Goal: Information Seeking & Learning: Learn about a topic

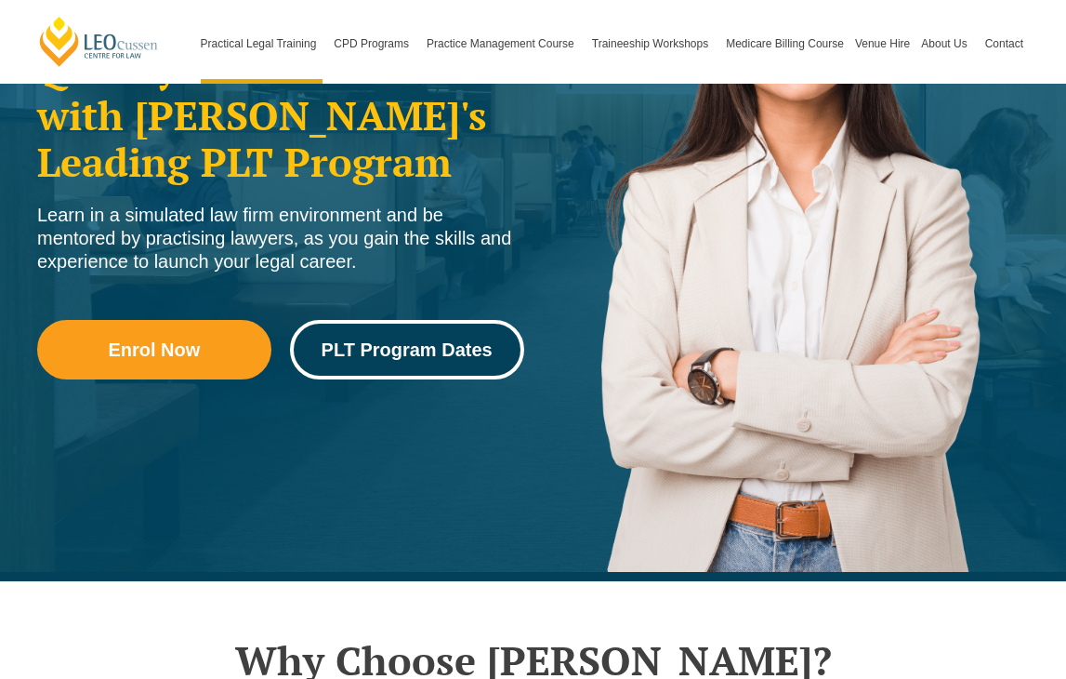
click at [373, 349] on span "PLT Program Dates" at bounding box center [407, 349] width 171 height 19
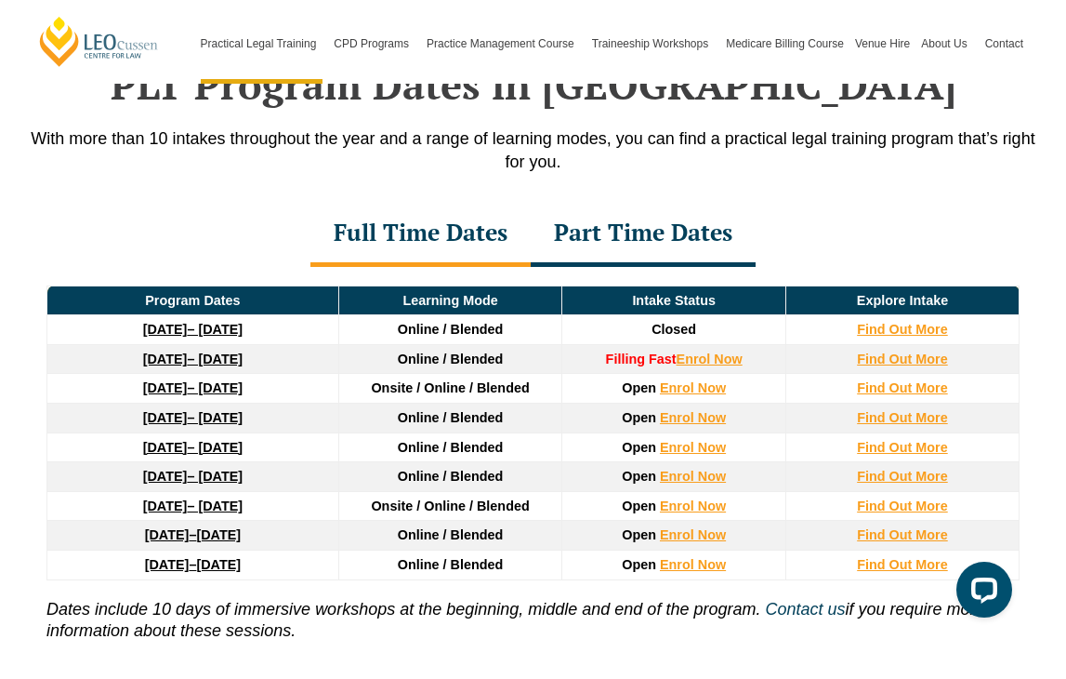
scroll to position [2444, 0]
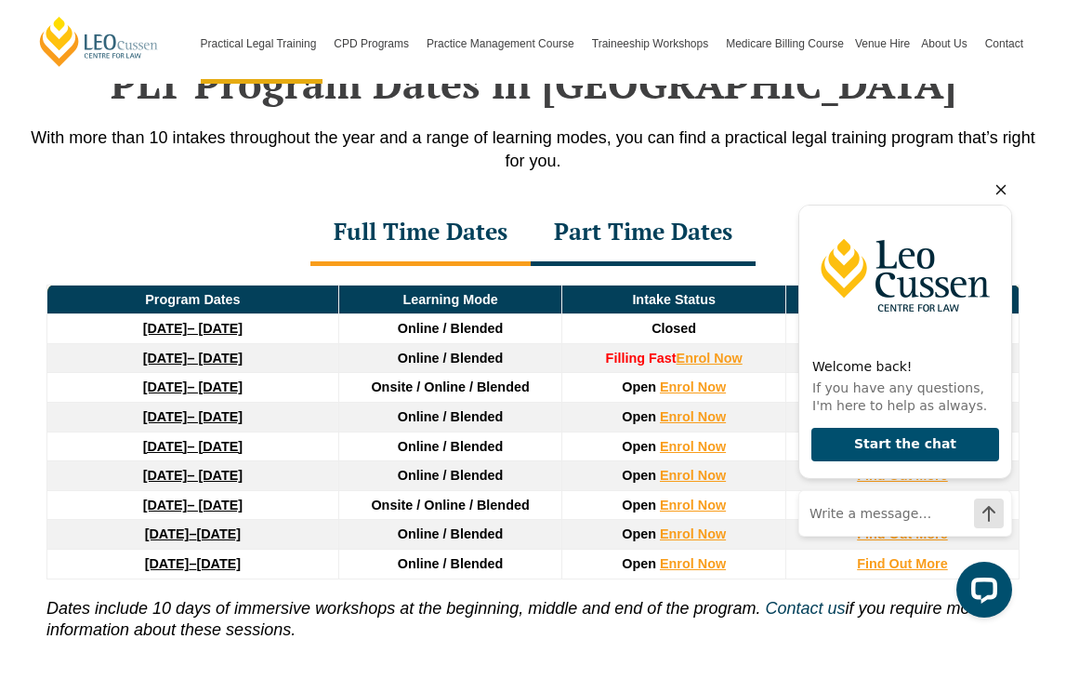
click at [1001, 186] on icon "Hide greeting" at bounding box center [1001, 190] width 22 height 22
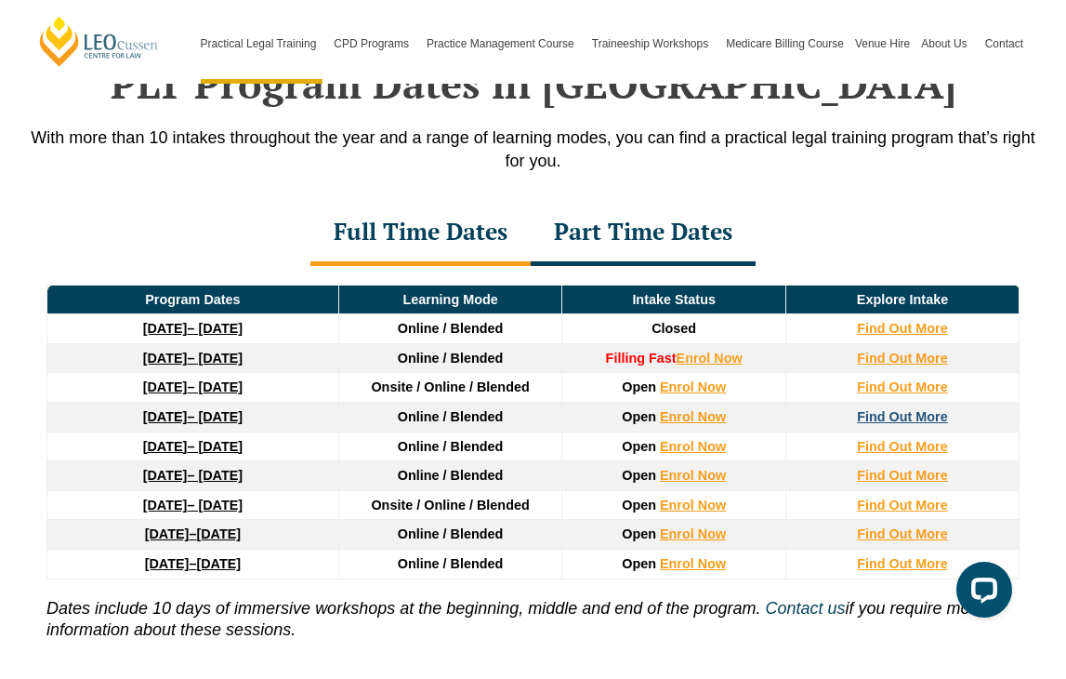
click at [872, 417] on strong "Find Out More" at bounding box center [902, 416] width 91 height 15
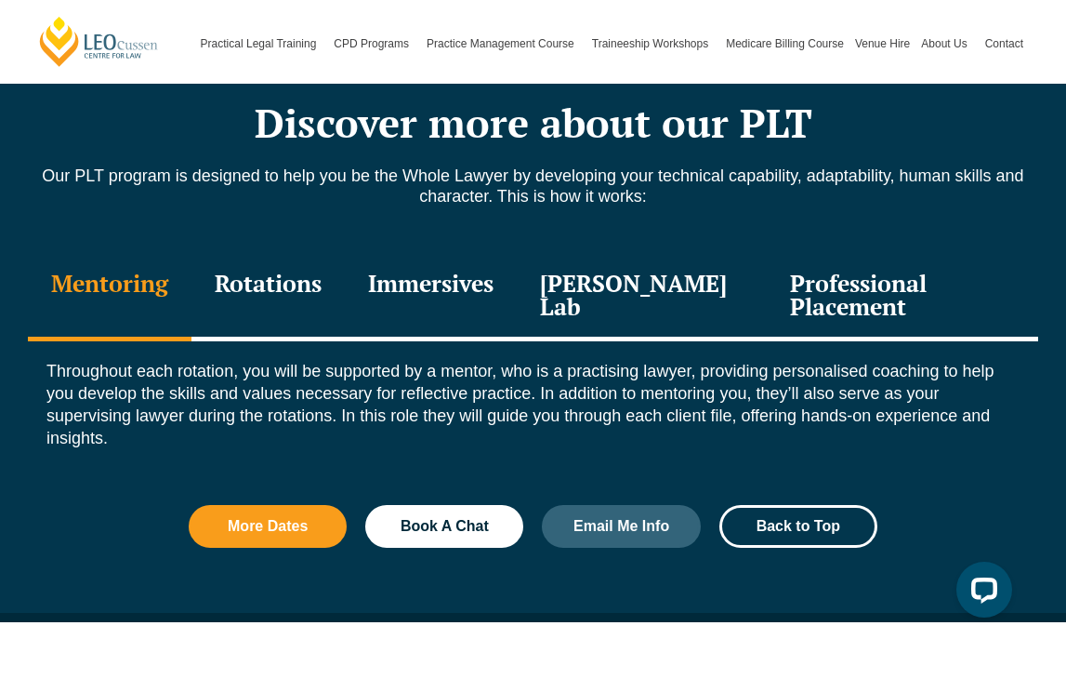
scroll to position [2071, 0]
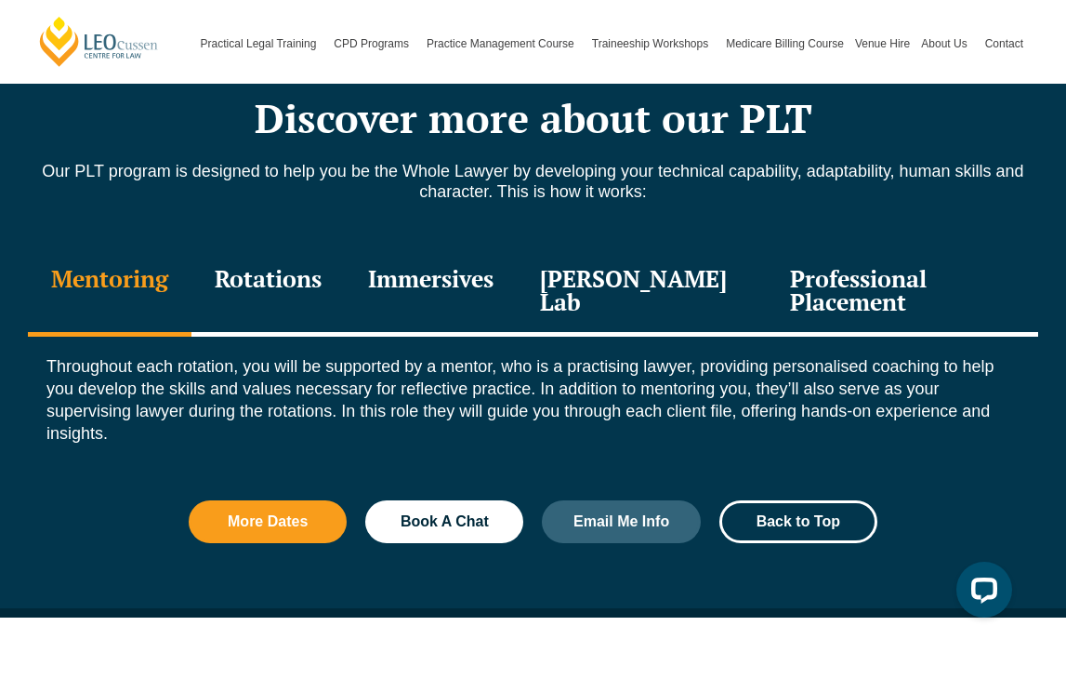
click at [289, 272] on div "Rotations" at bounding box center [268, 292] width 153 height 88
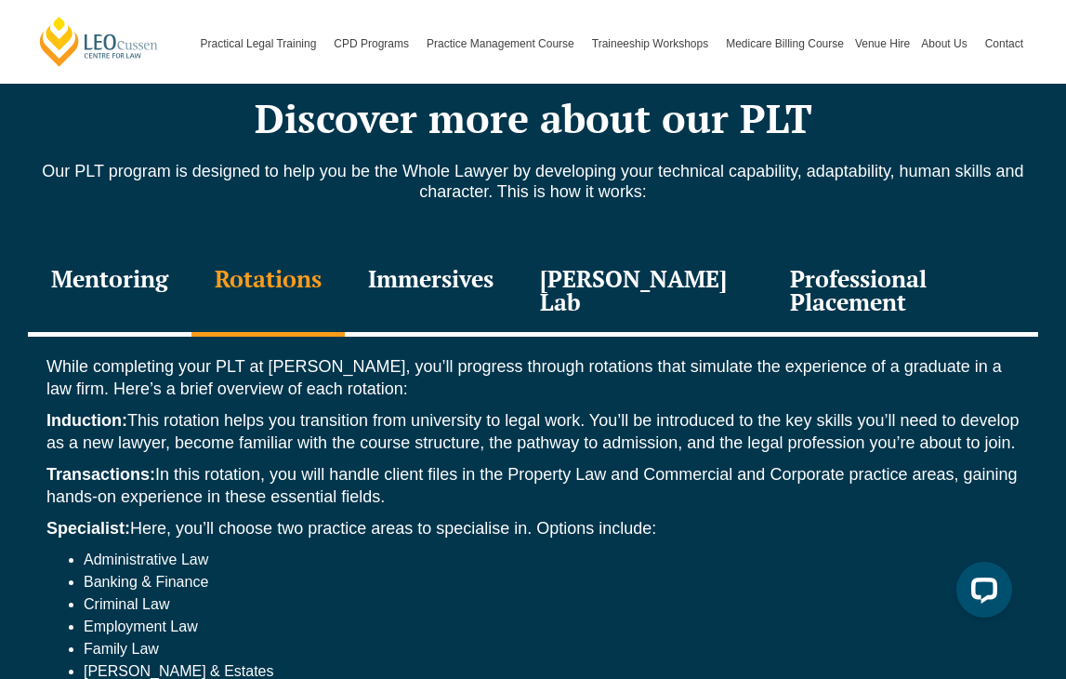
scroll to position [2079, 0]
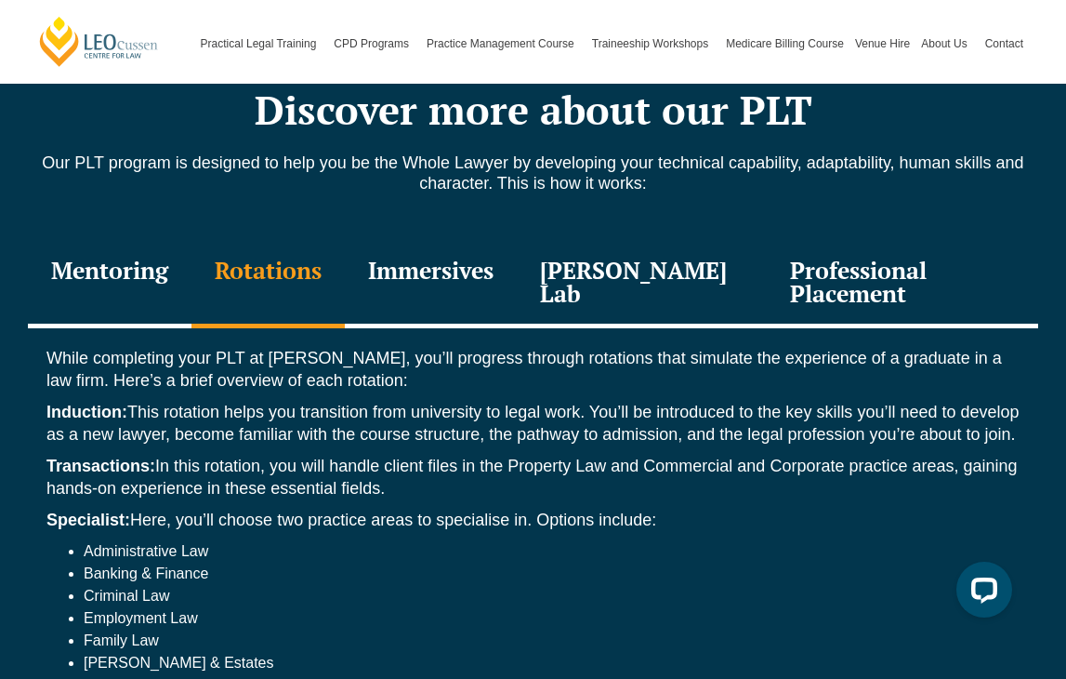
click at [464, 272] on div "Immersives" at bounding box center [431, 284] width 172 height 88
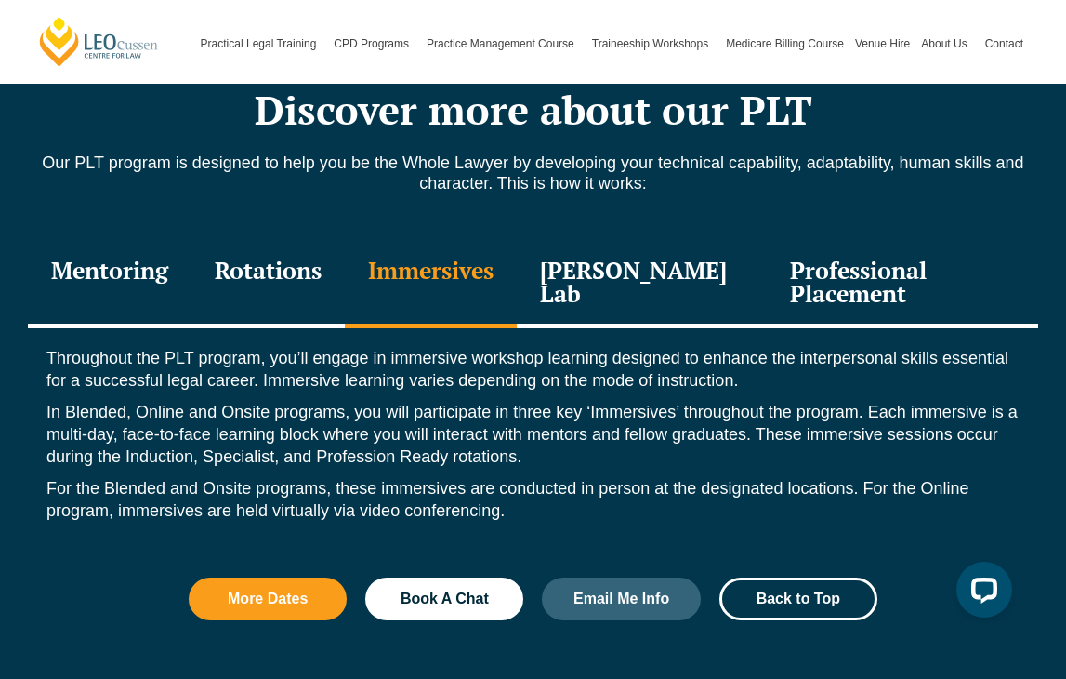
click at [569, 277] on div "Leo Justice Lab" at bounding box center [642, 284] width 250 height 88
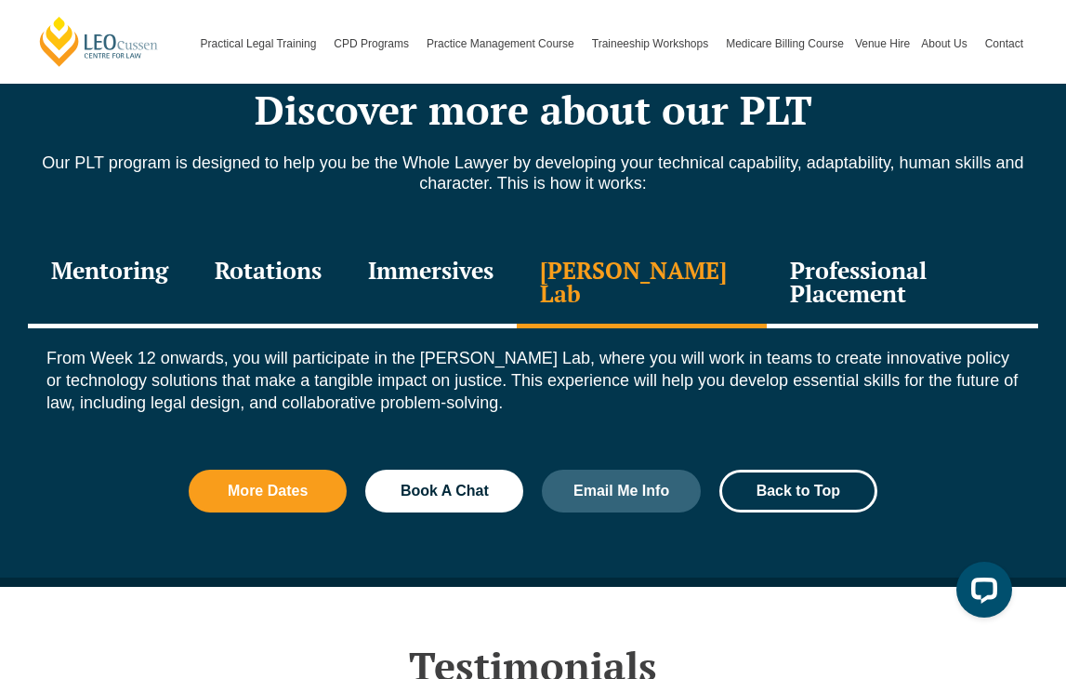
click at [788, 280] on div "Professional Placement" at bounding box center [902, 284] width 271 height 88
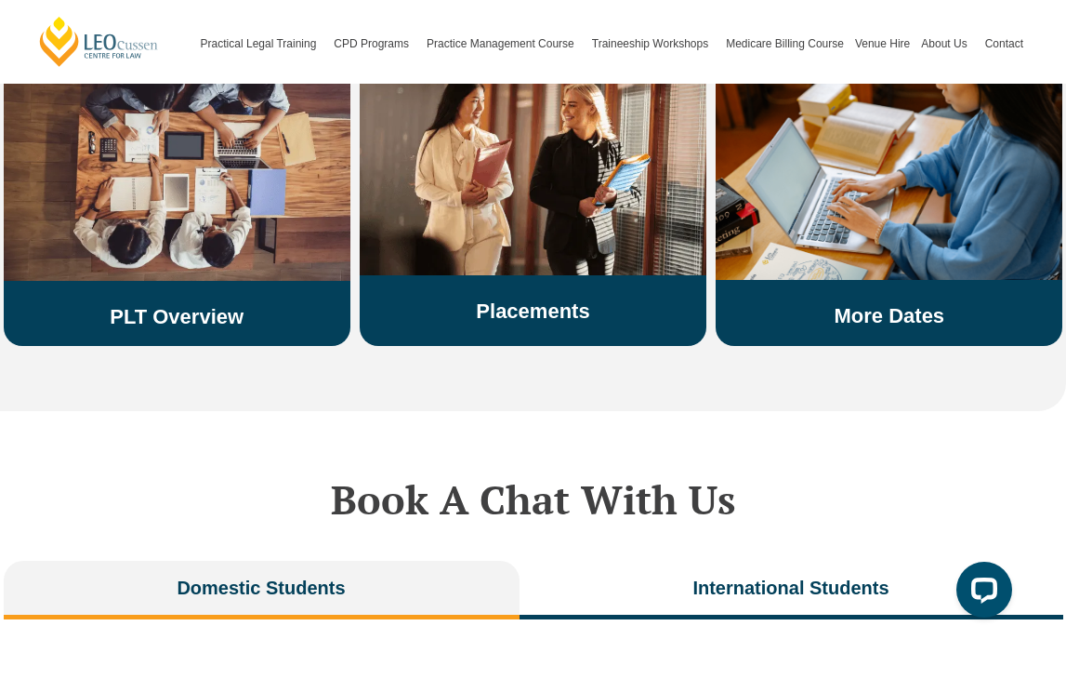
scroll to position [3660, 0]
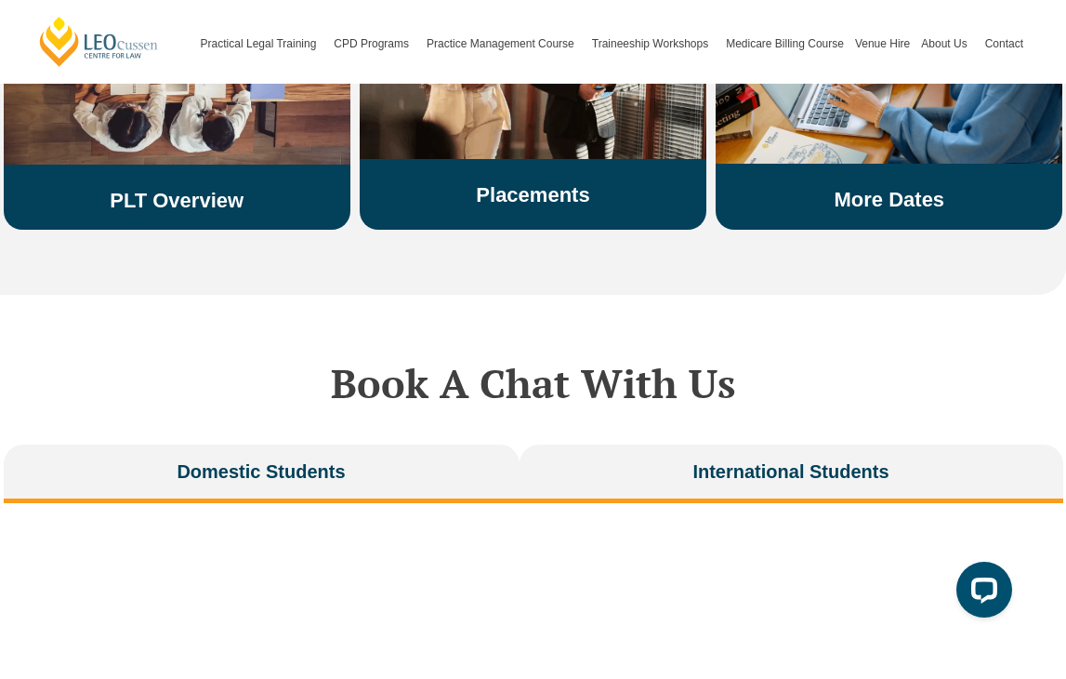
click at [746, 460] on span "International Students" at bounding box center [791, 471] width 196 height 26
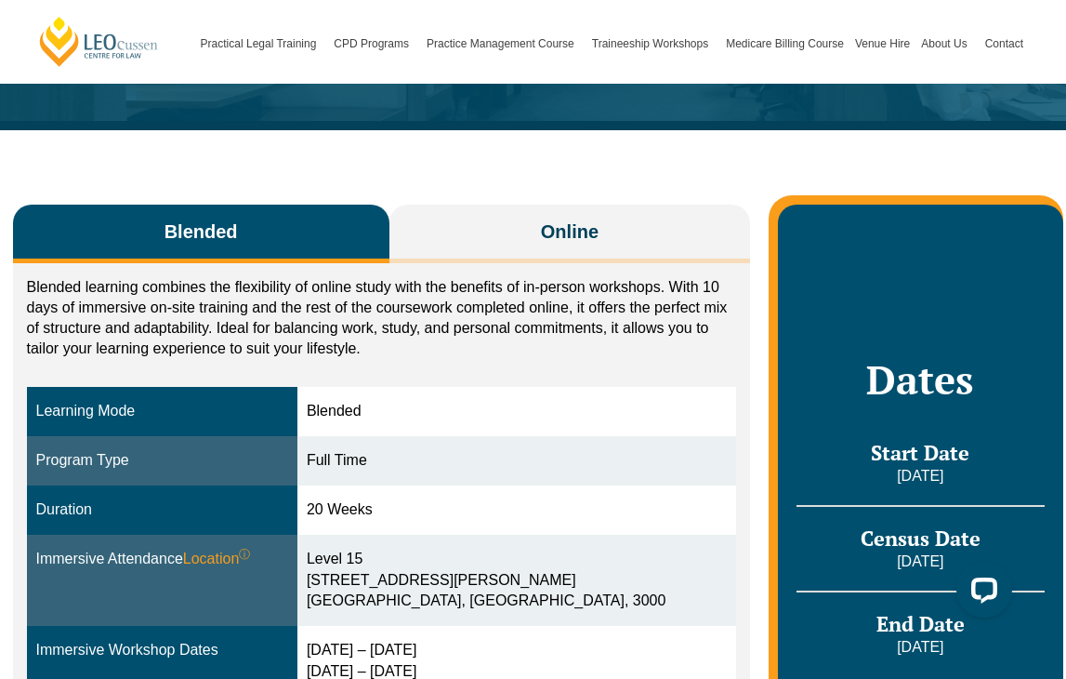
scroll to position [0, 0]
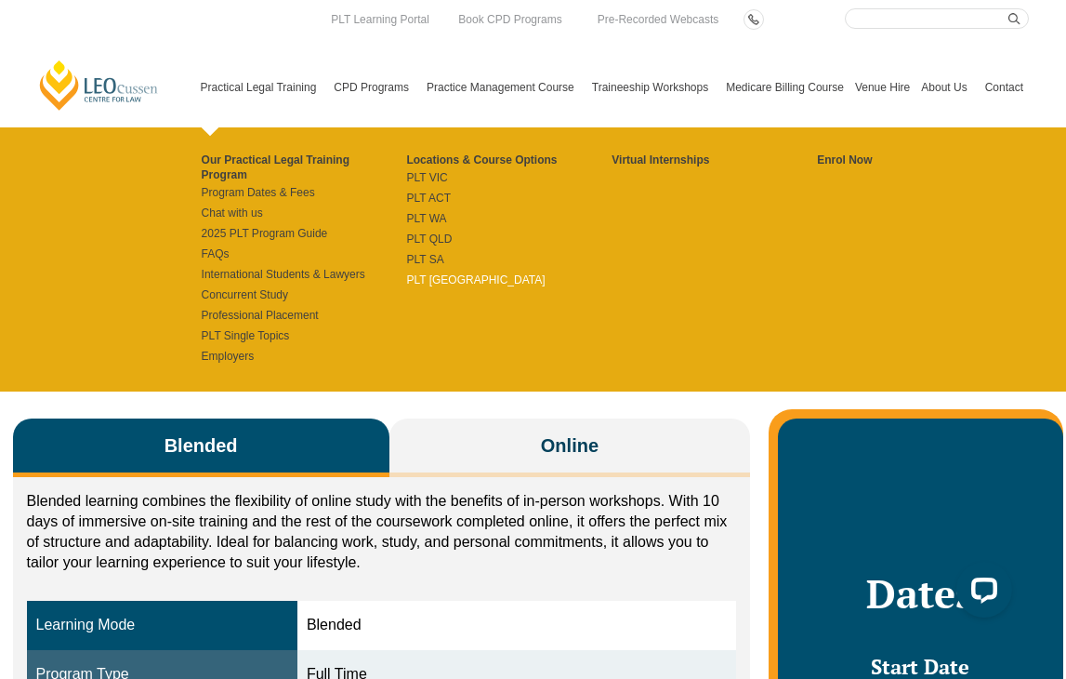
click at [427, 281] on link "PLT [GEOGRAPHIC_DATA]" at bounding box center [508, 279] width 205 height 15
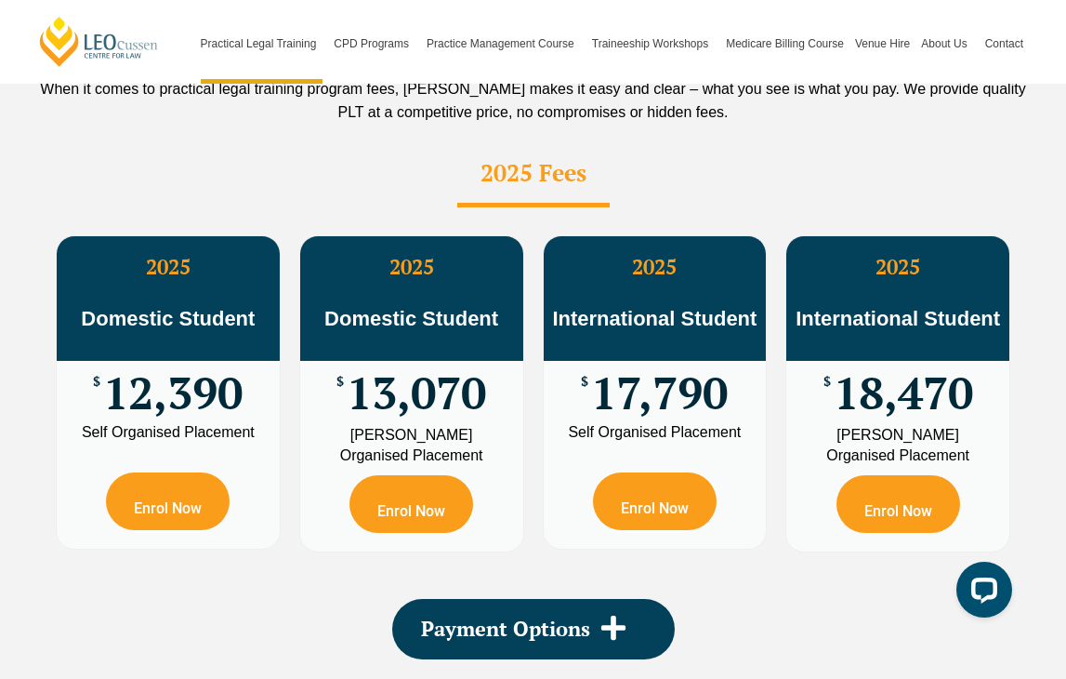
scroll to position [3360, 0]
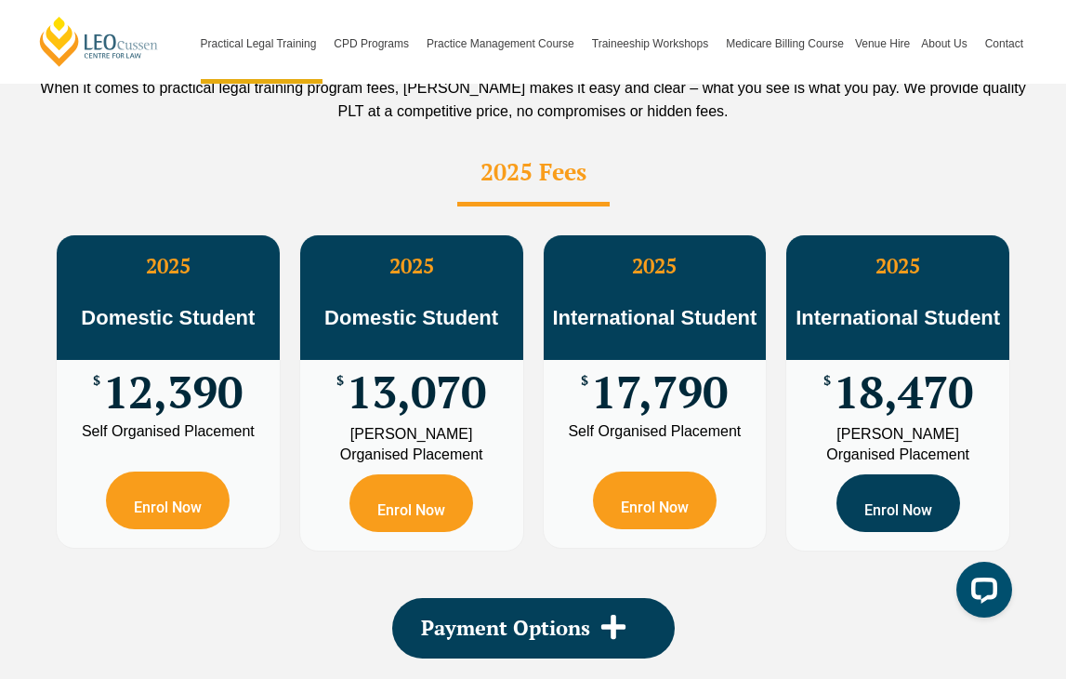
click at [885, 474] on link "Enrol Now" at bounding box center [899, 503] width 124 height 58
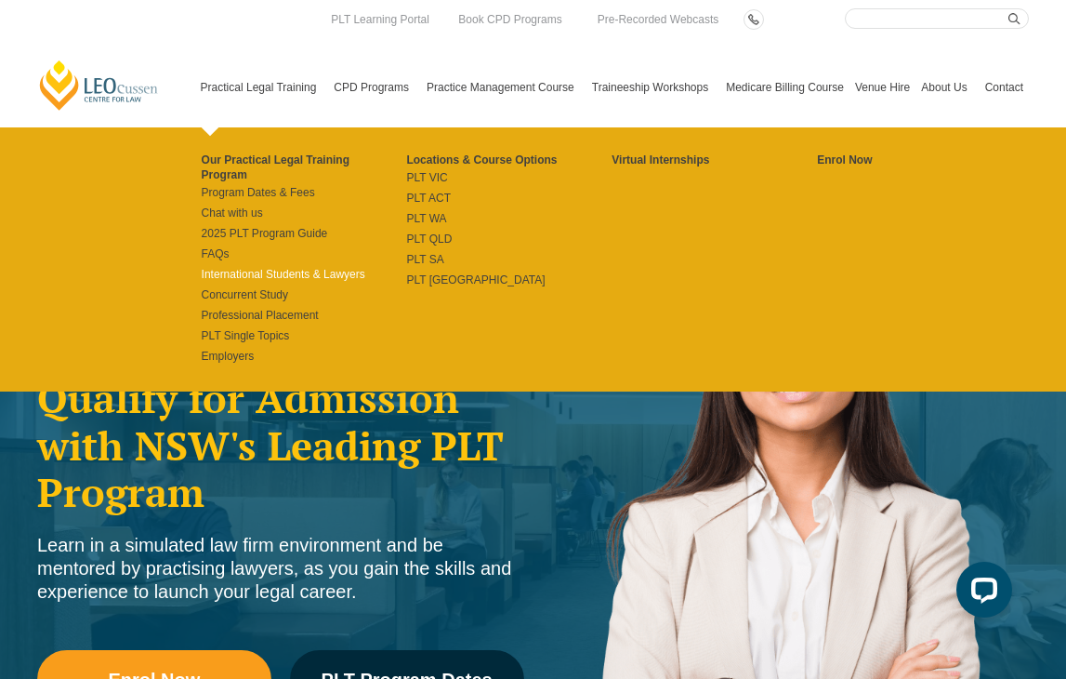
click at [235, 267] on link "International Students & Lawyers" at bounding box center [304, 274] width 205 height 15
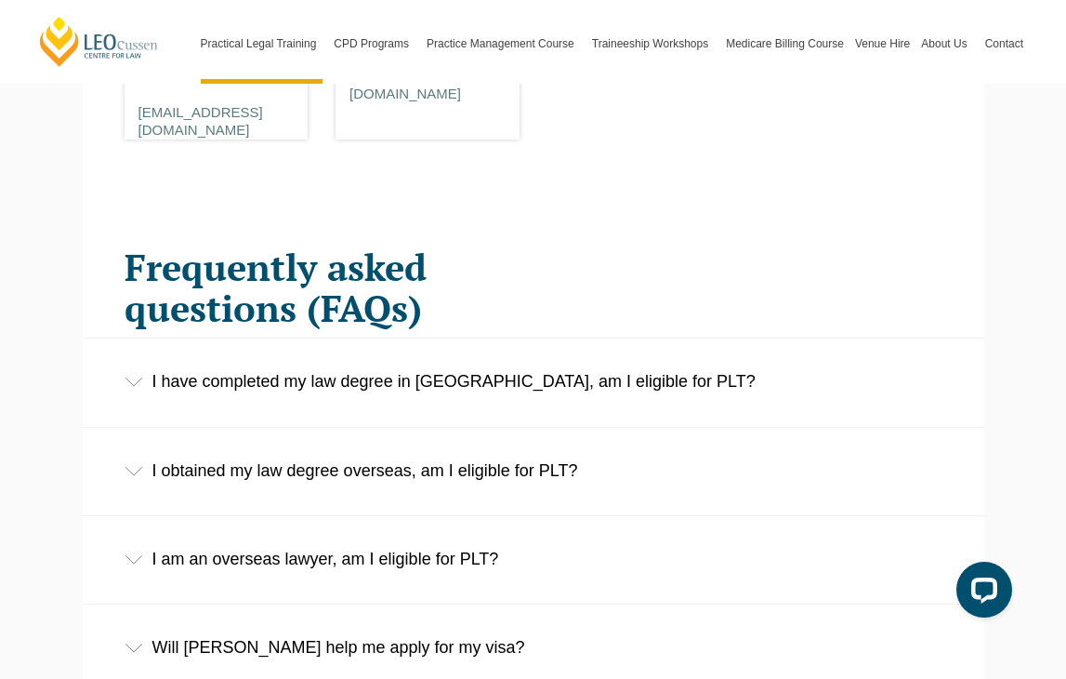
scroll to position [2823, 0]
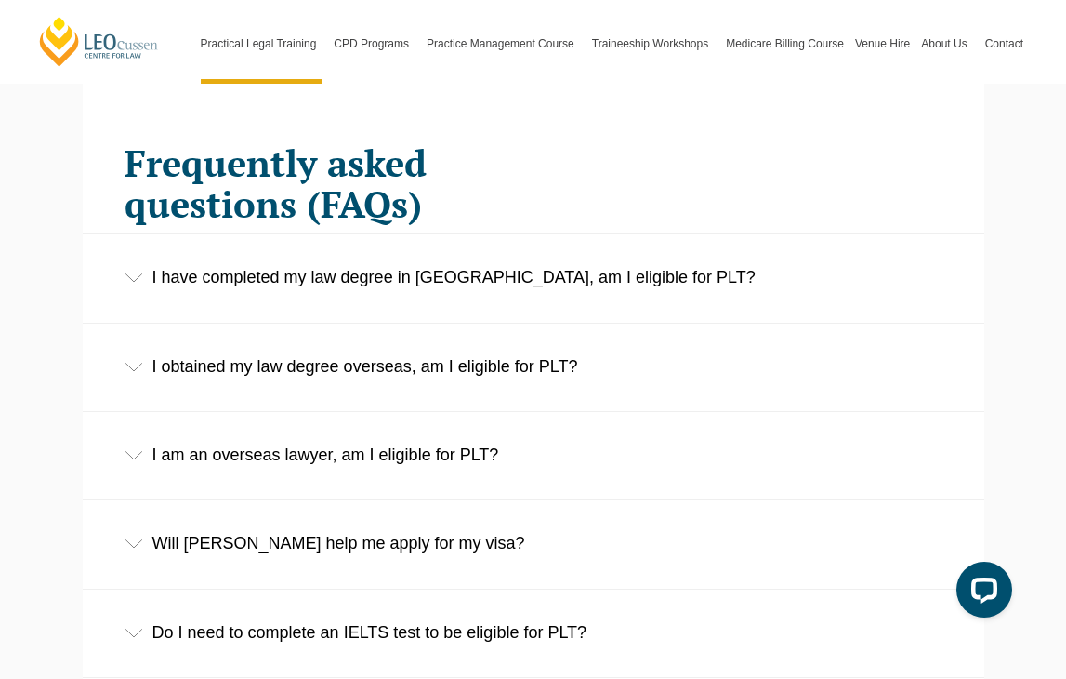
click at [305, 253] on div "I have completed my law degree in Australia, am I eligible for PLT?" at bounding box center [534, 277] width 902 height 86
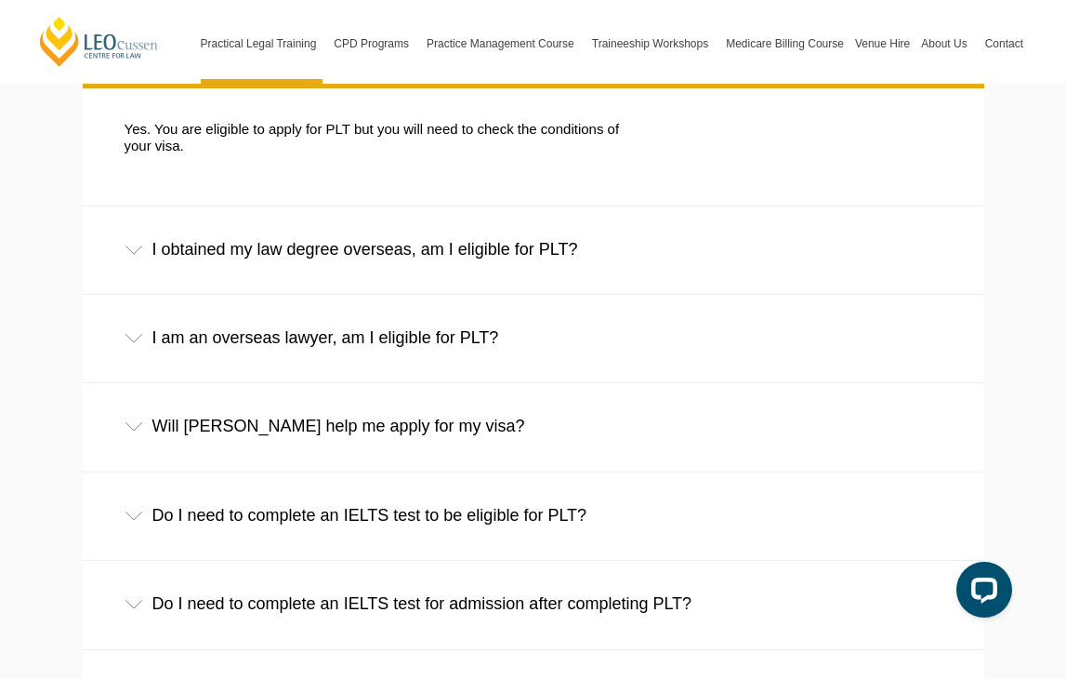
scroll to position [3062, 0]
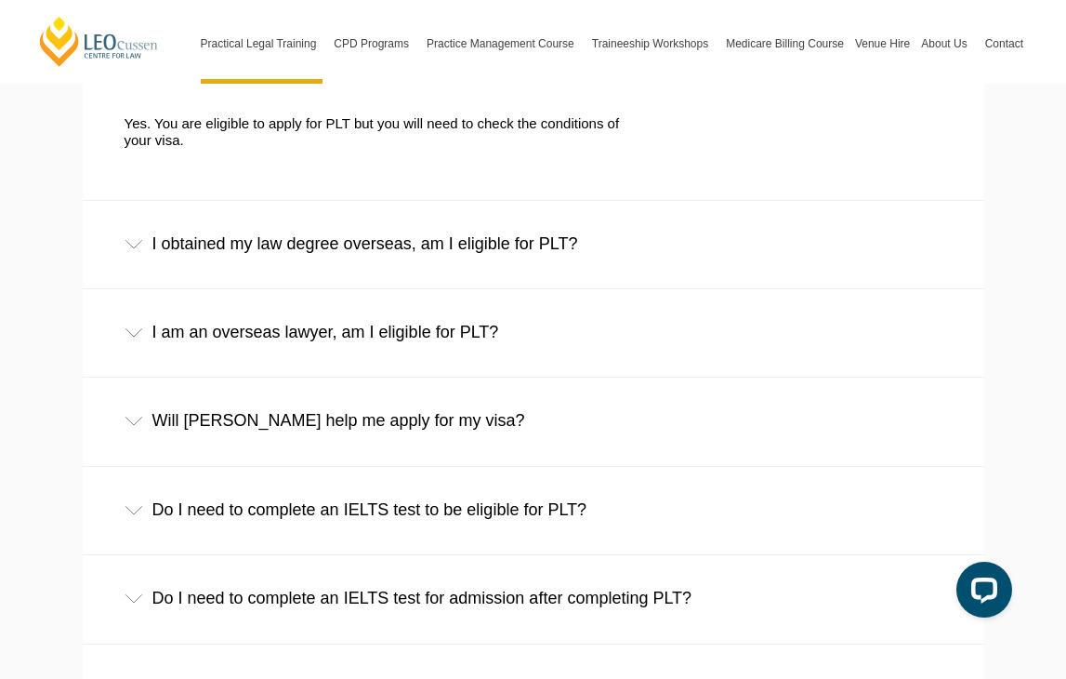
click at [245, 467] on div "Do I need to complete an IELTS test to be eligible for PLT?" at bounding box center [534, 510] width 902 height 86
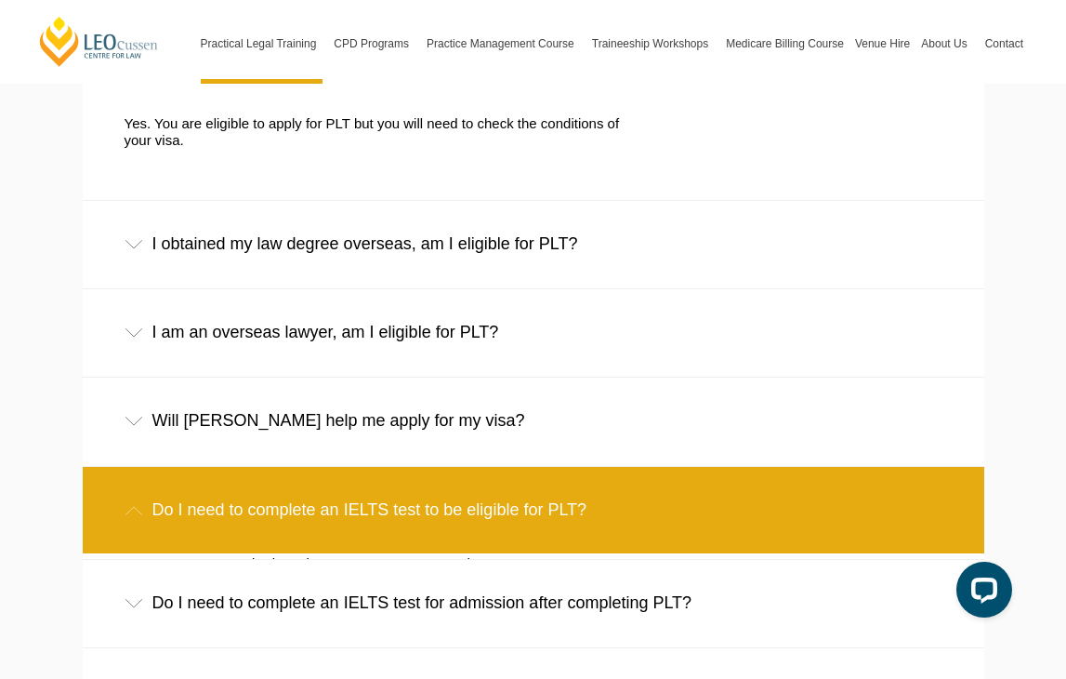
click at [237, 407] on div "Will Leo Cussen help me apply for my visa?" at bounding box center [534, 420] width 902 height 86
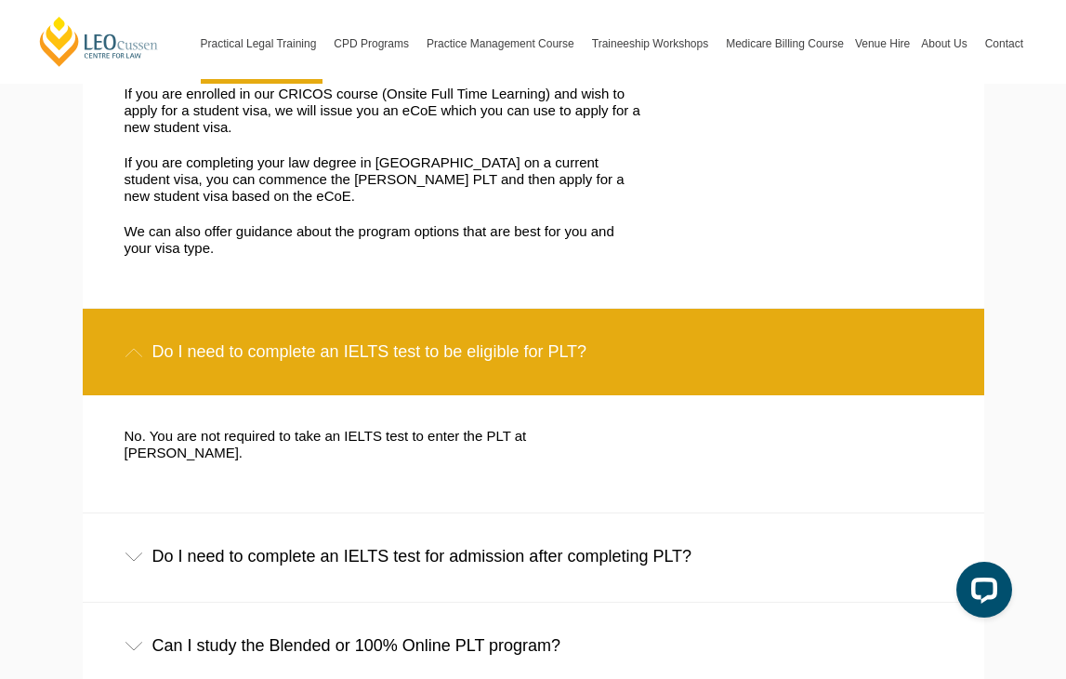
scroll to position [3550, 0]
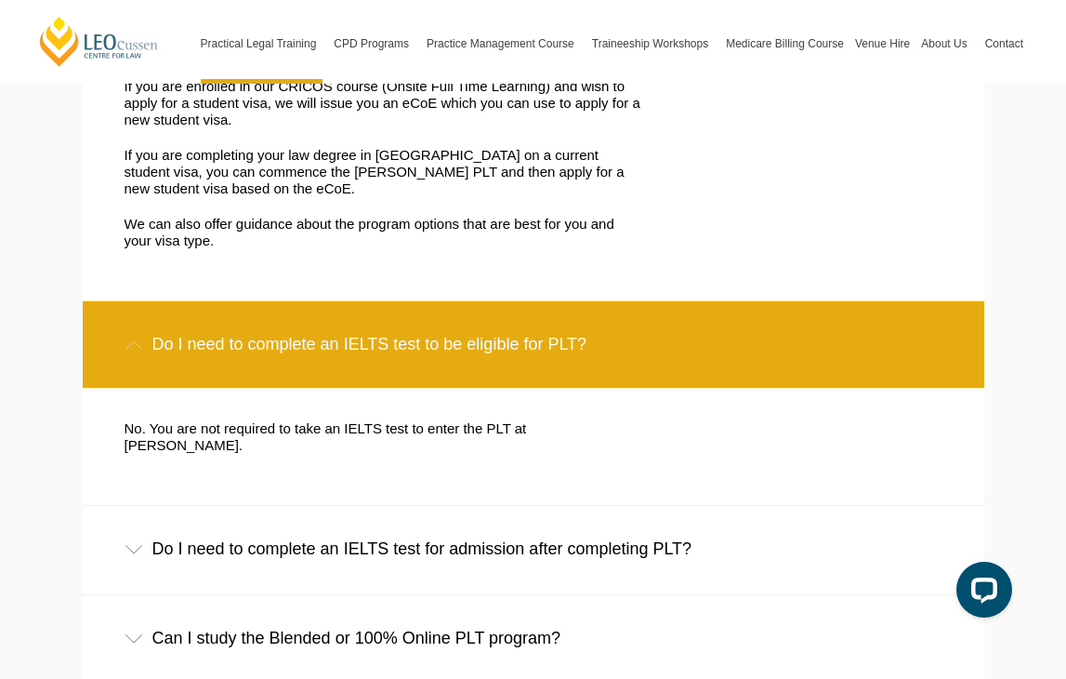
click at [232, 506] on div "Do I need to complete an IELTS test for admission after completing PLT?" at bounding box center [534, 549] width 902 height 86
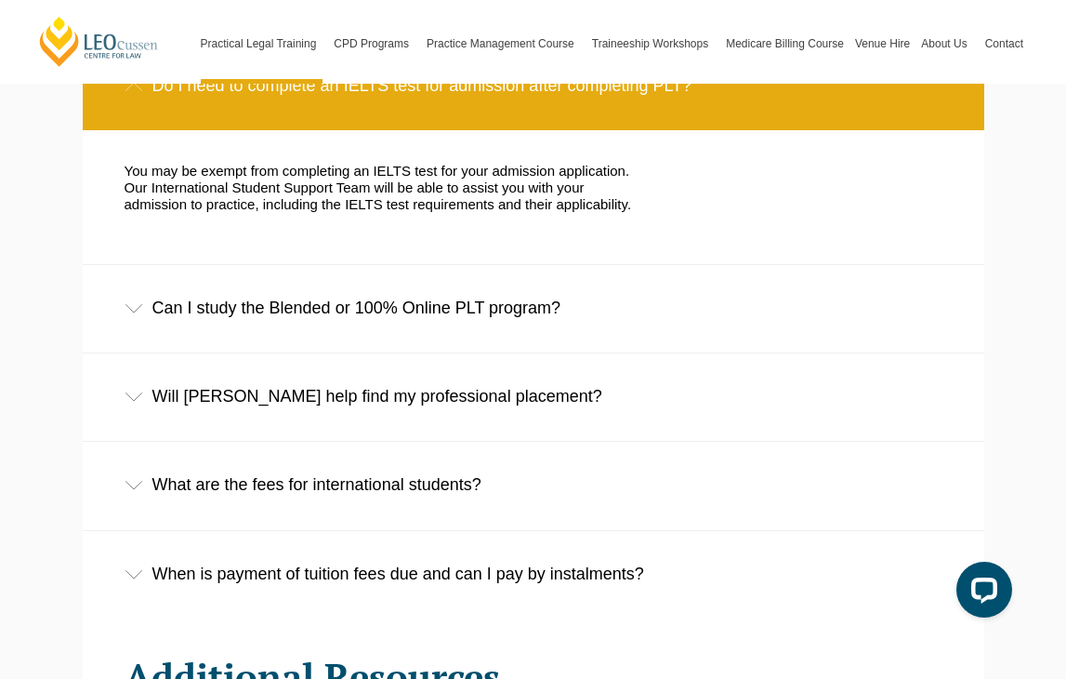
scroll to position [4022, 0]
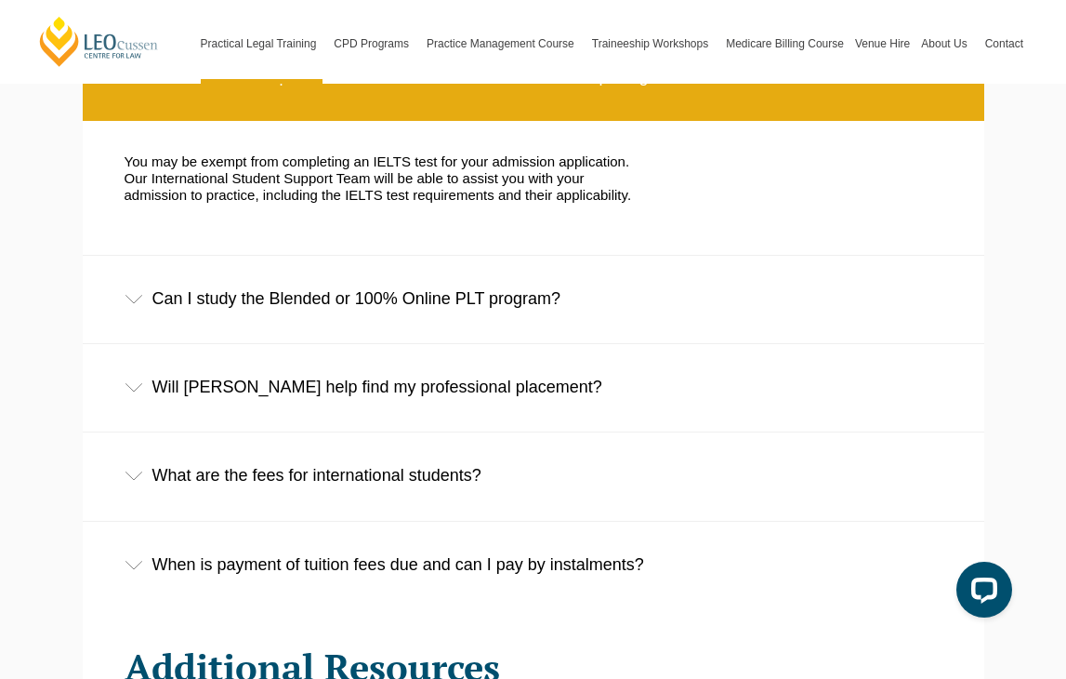
click at [228, 344] on div "Will Leo Cussen help find my professional placement?" at bounding box center [534, 387] width 902 height 86
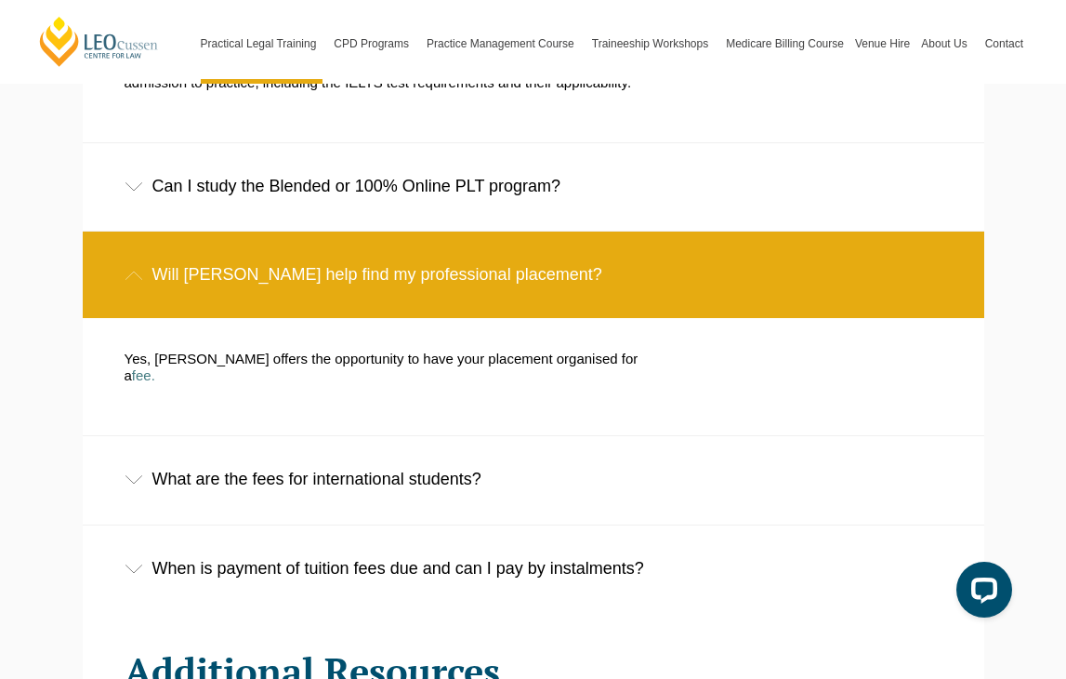
scroll to position [4141, 0]
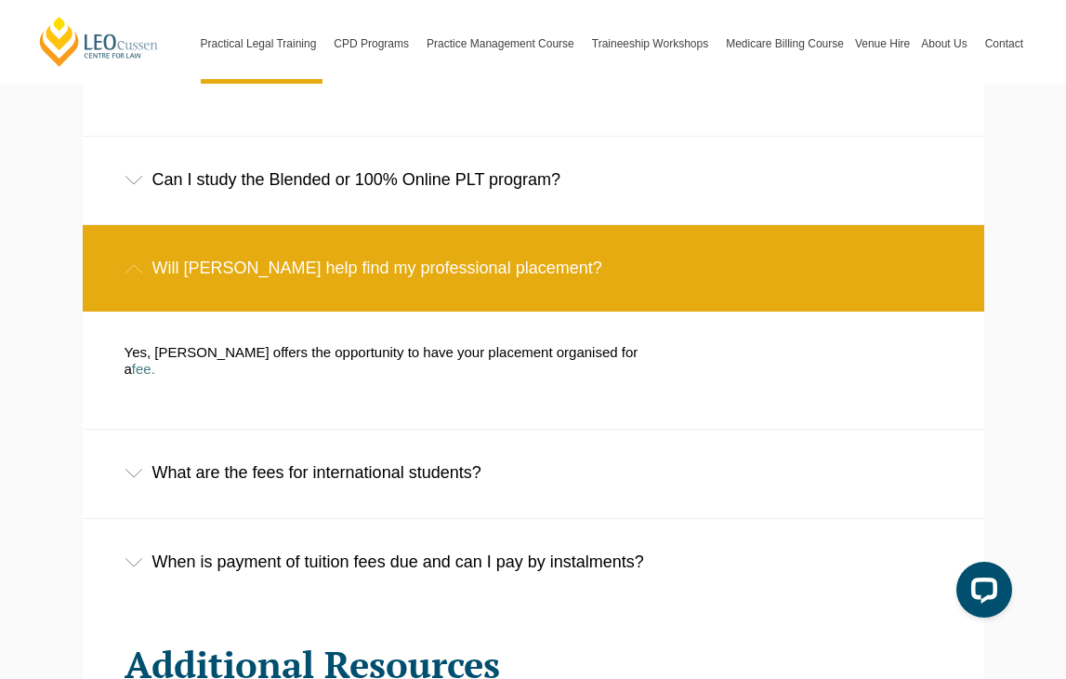
click at [218, 430] on div "What are the fees for international students?" at bounding box center [534, 473] width 902 height 86
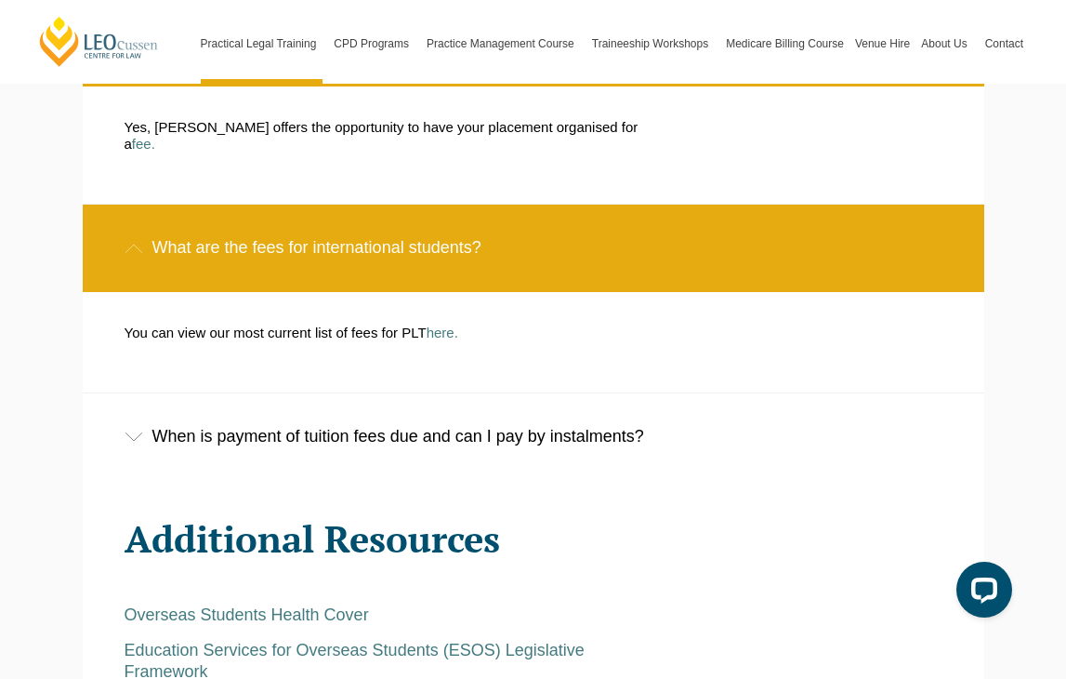
scroll to position [4371, 0]
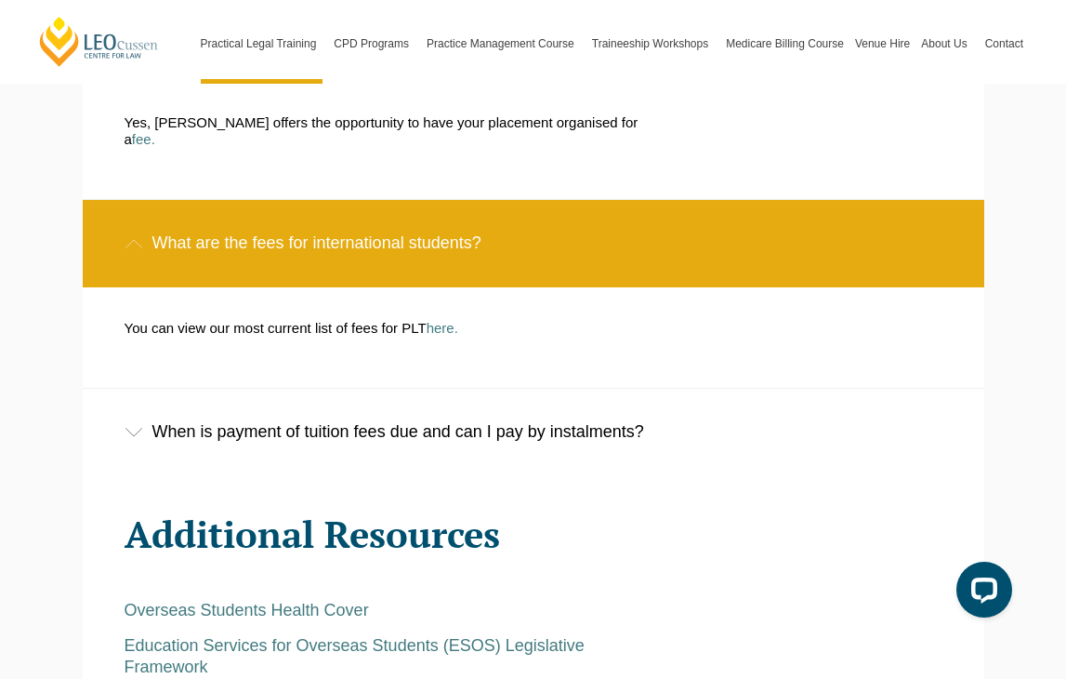
click at [222, 389] on div "When is payment of tuition fees due and can I pay by instalments?" at bounding box center [534, 432] width 902 height 86
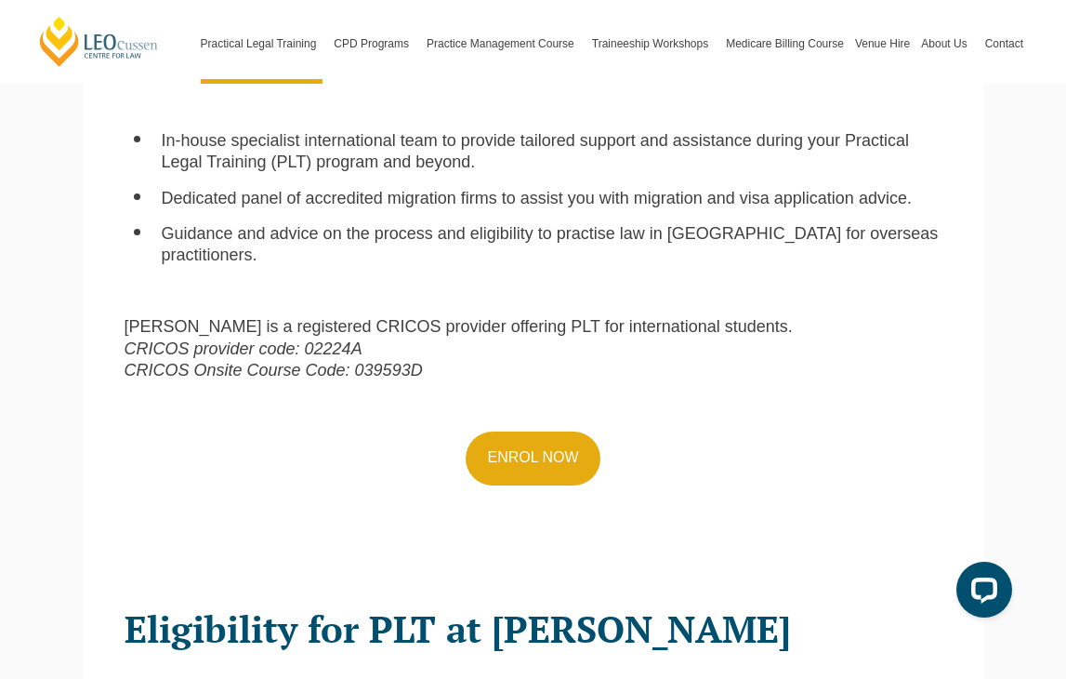
scroll to position [836, 0]
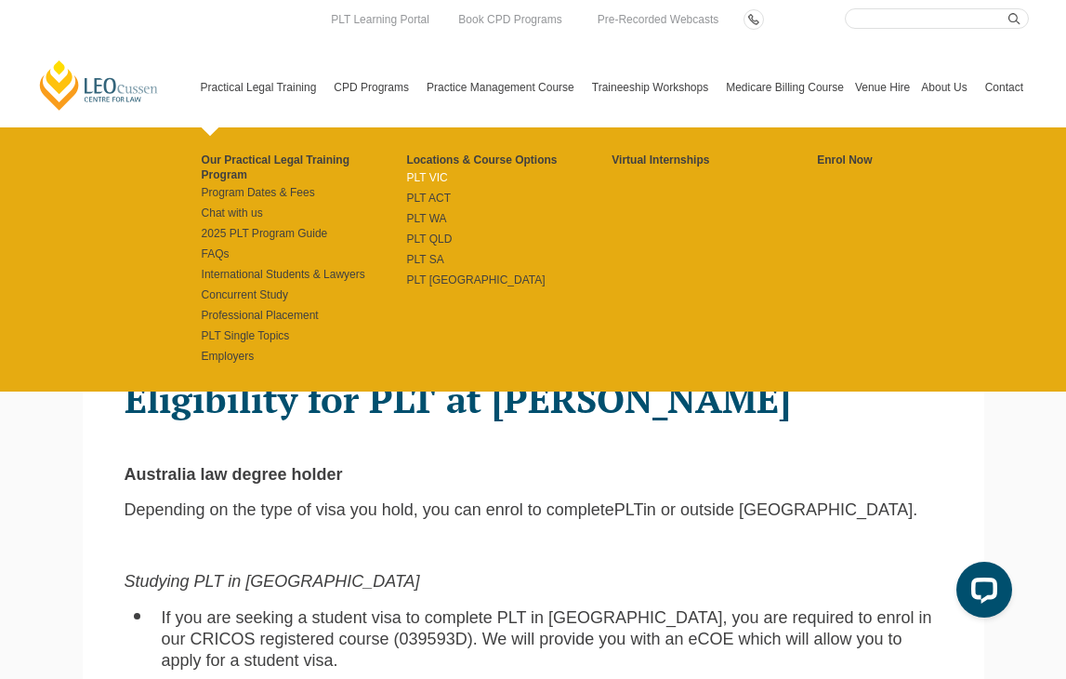
click at [407, 171] on link "PLT VIC" at bounding box center [508, 177] width 205 height 15
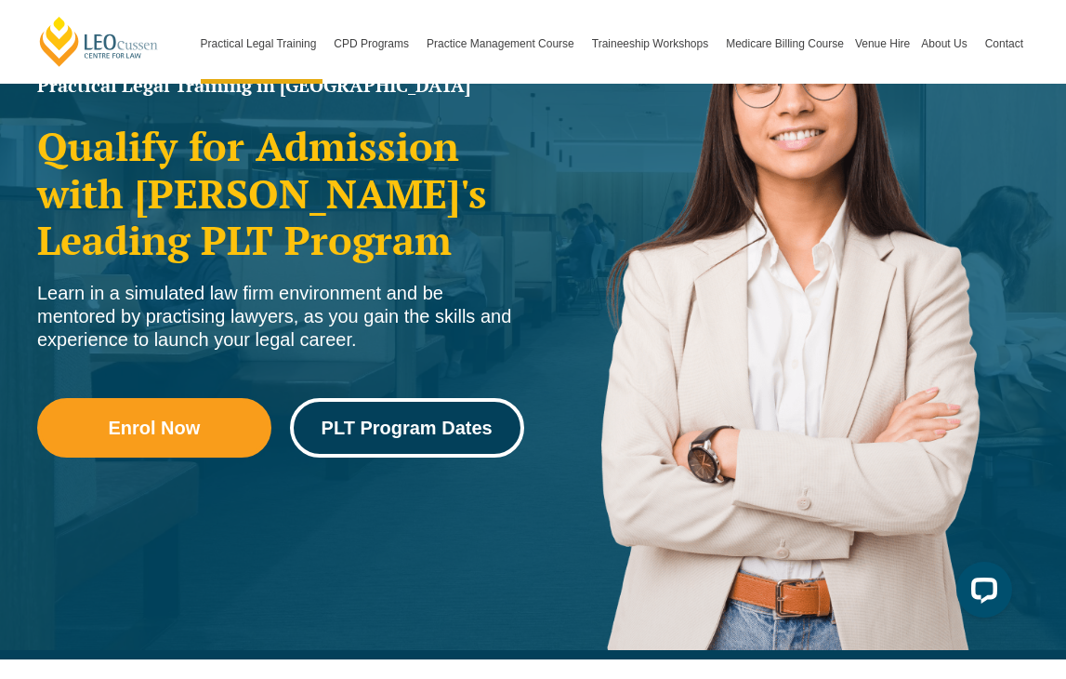
click at [353, 418] on span "PLT Program Dates" at bounding box center [407, 427] width 171 height 19
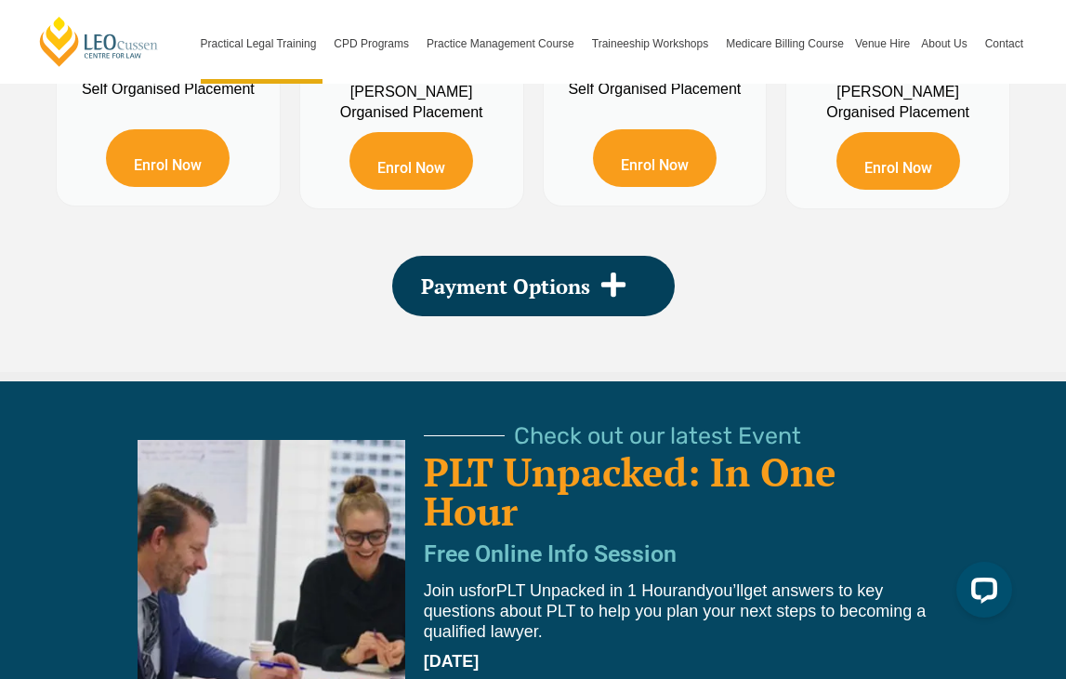
scroll to position [3757, 0]
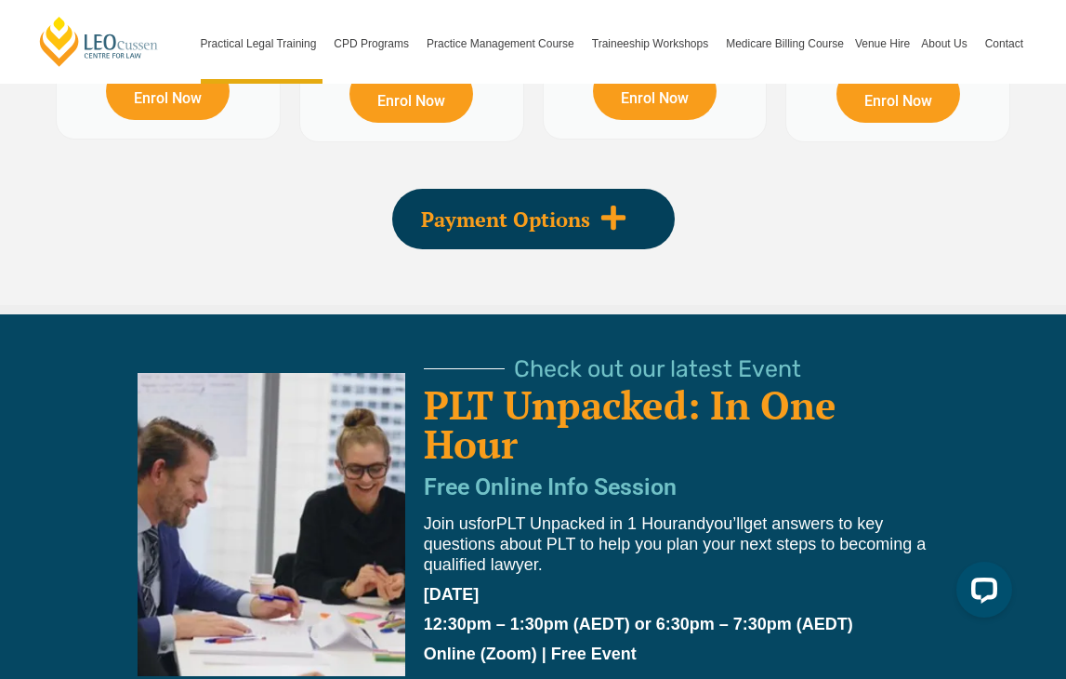
click at [523, 189] on div "Payment Options" at bounding box center [533, 219] width 283 height 60
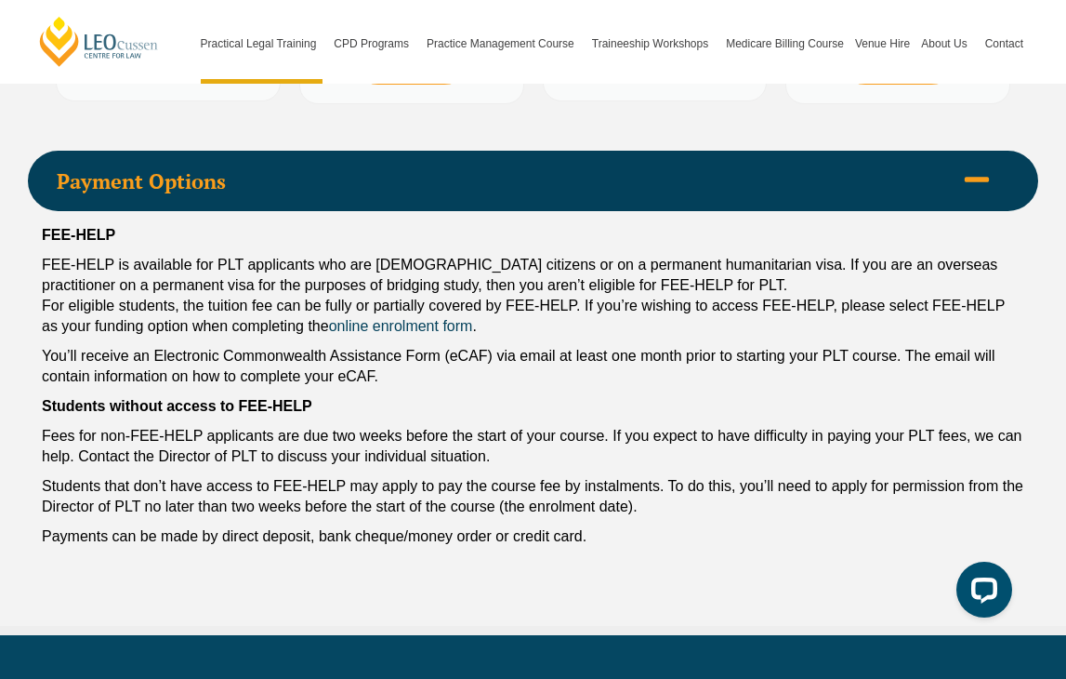
scroll to position [3819, 0]
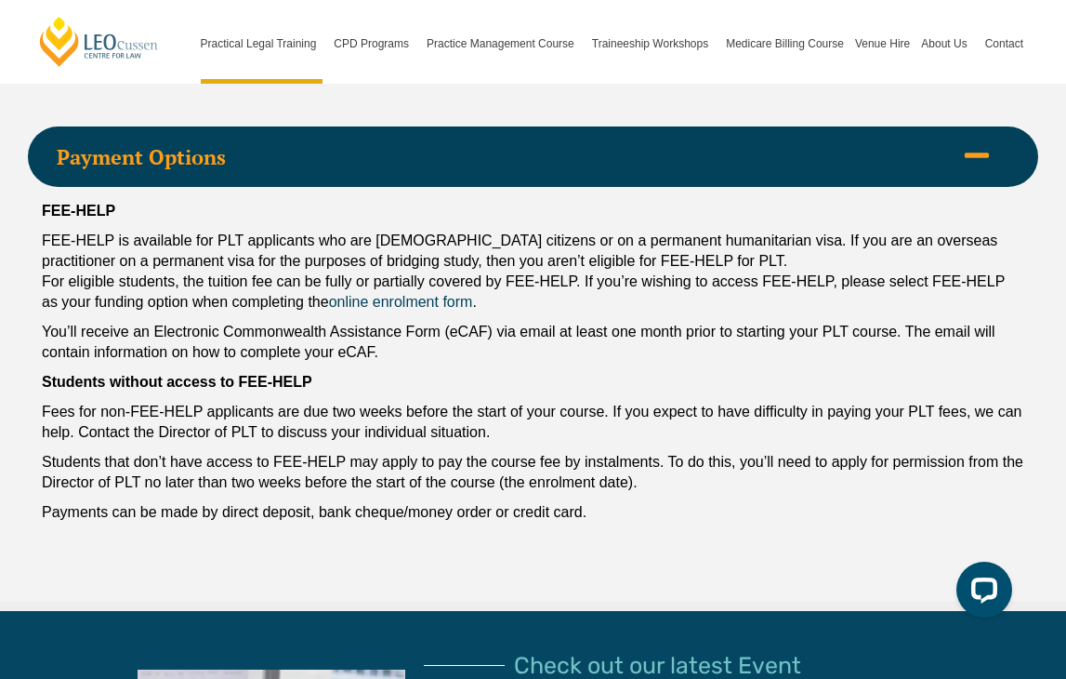
click at [547, 172] on div "Payment Options" at bounding box center [533, 156] width 1011 height 60
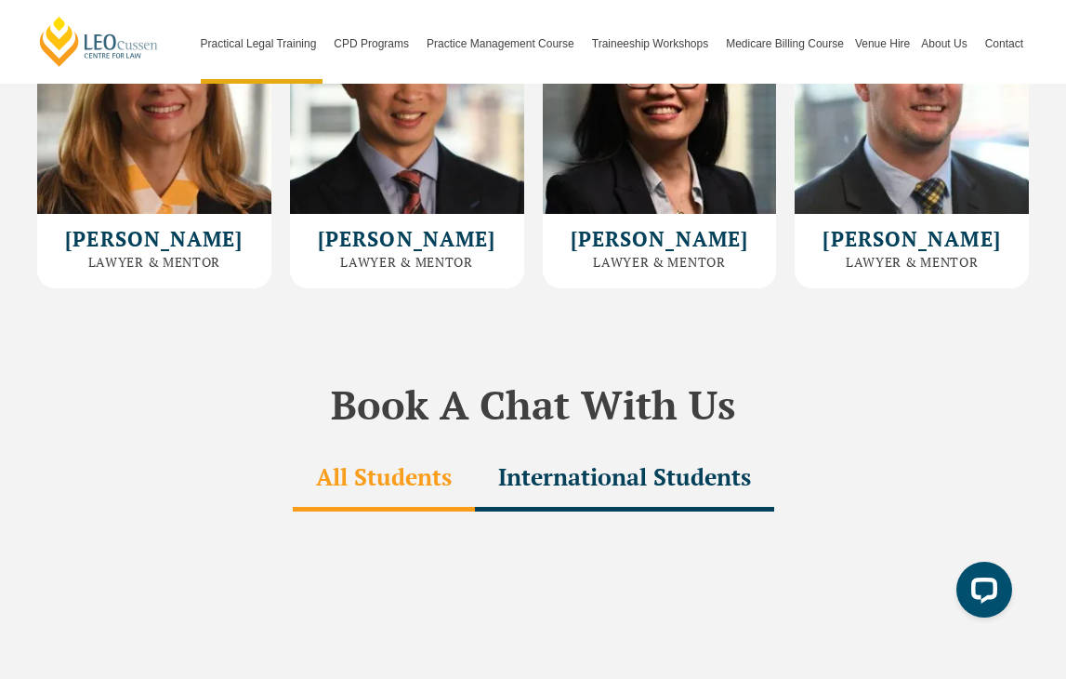
scroll to position [5615, 0]
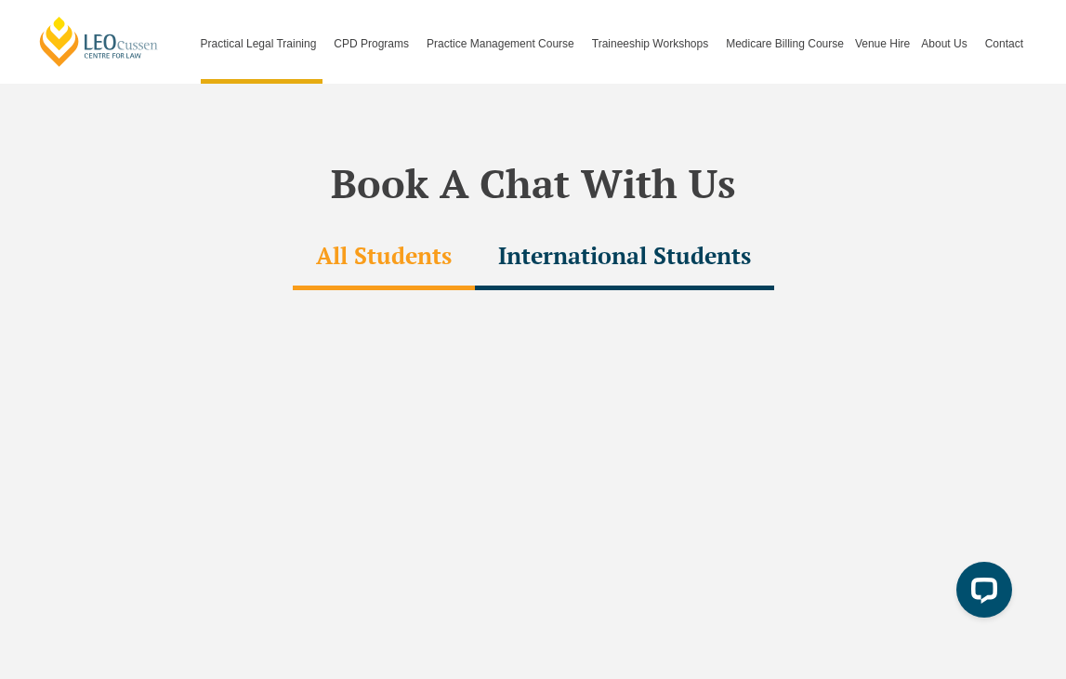
click at [602, 225] on div "International Students" at bounding box center [624, 257] width 299 height 65
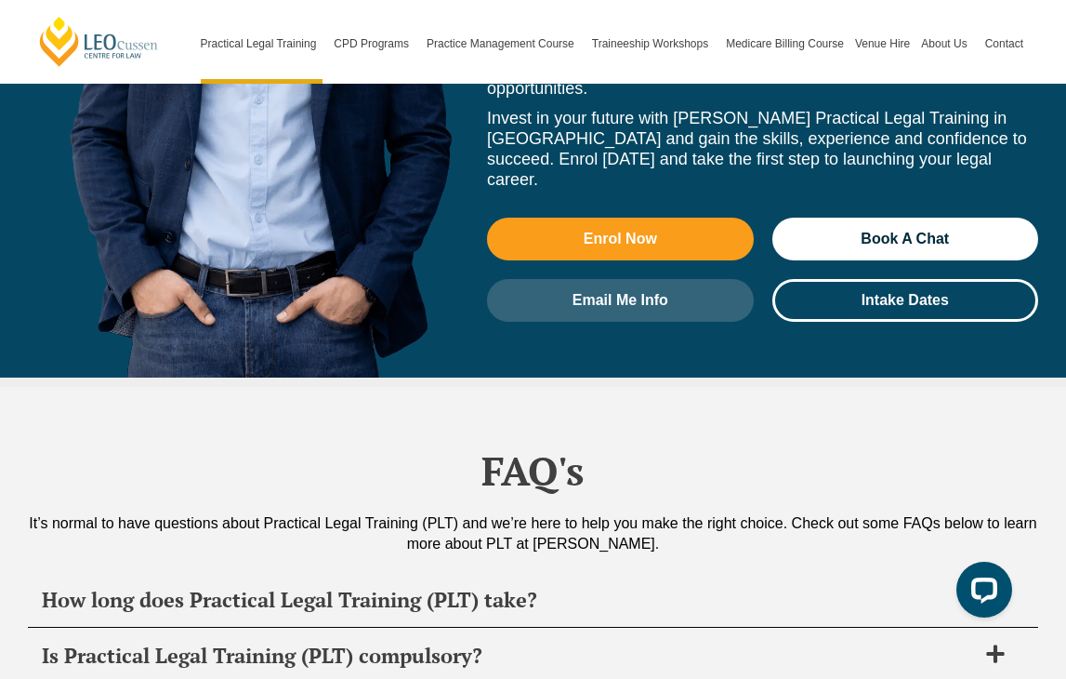
scroll to position [8796, 0]
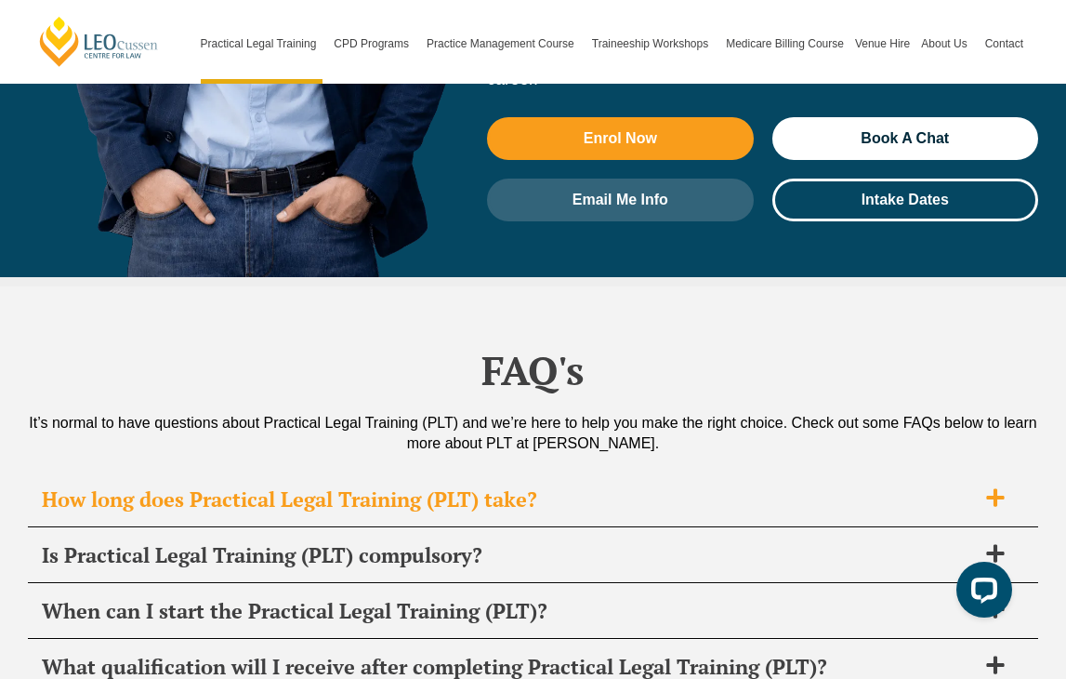
click at [528, 486] on h2 "How long does Practical Legal Training (PLT) take?" at bounding box center [509, 499] width 934 height 26
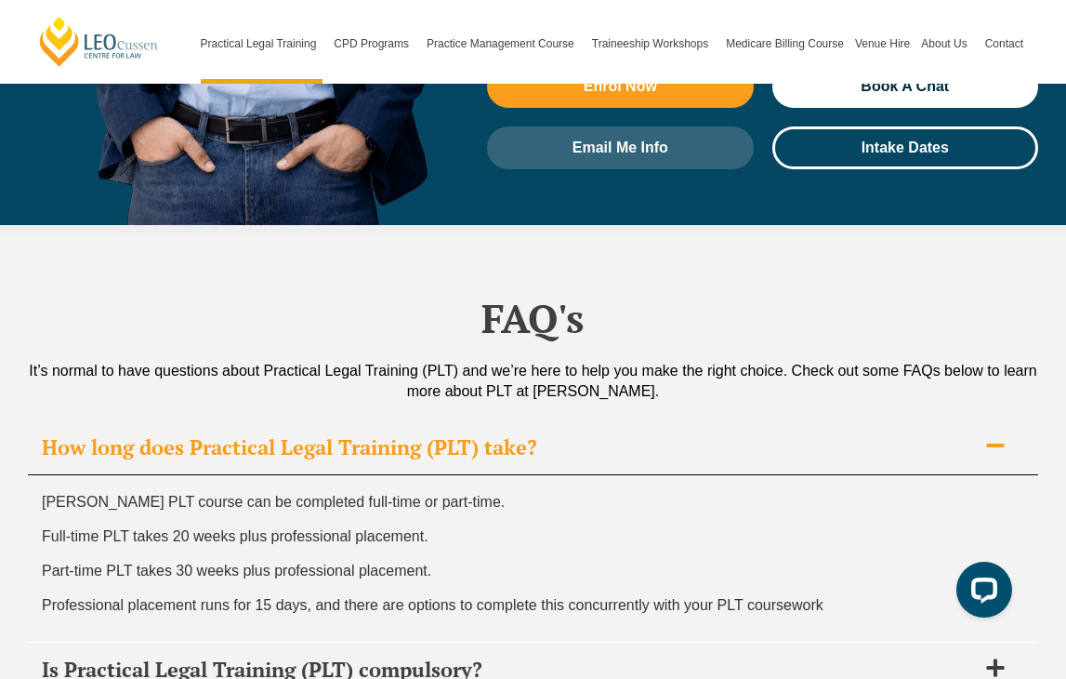
scroll to position [8849, 0]
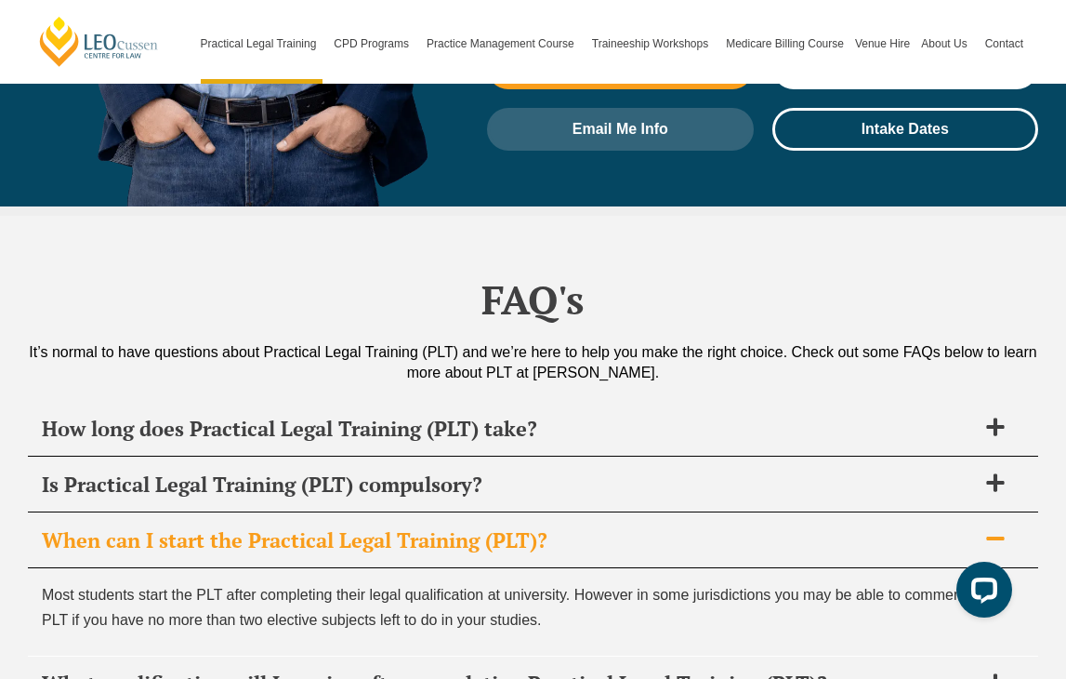
scroll to position [8867, 0]
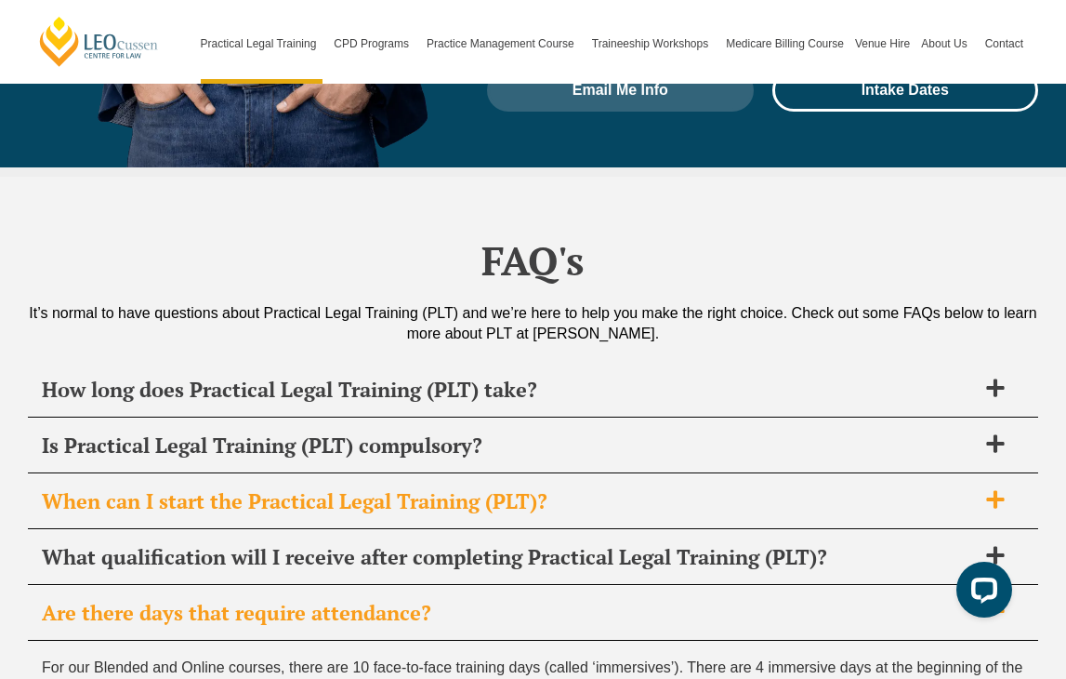
scroll to position [8941, 0]
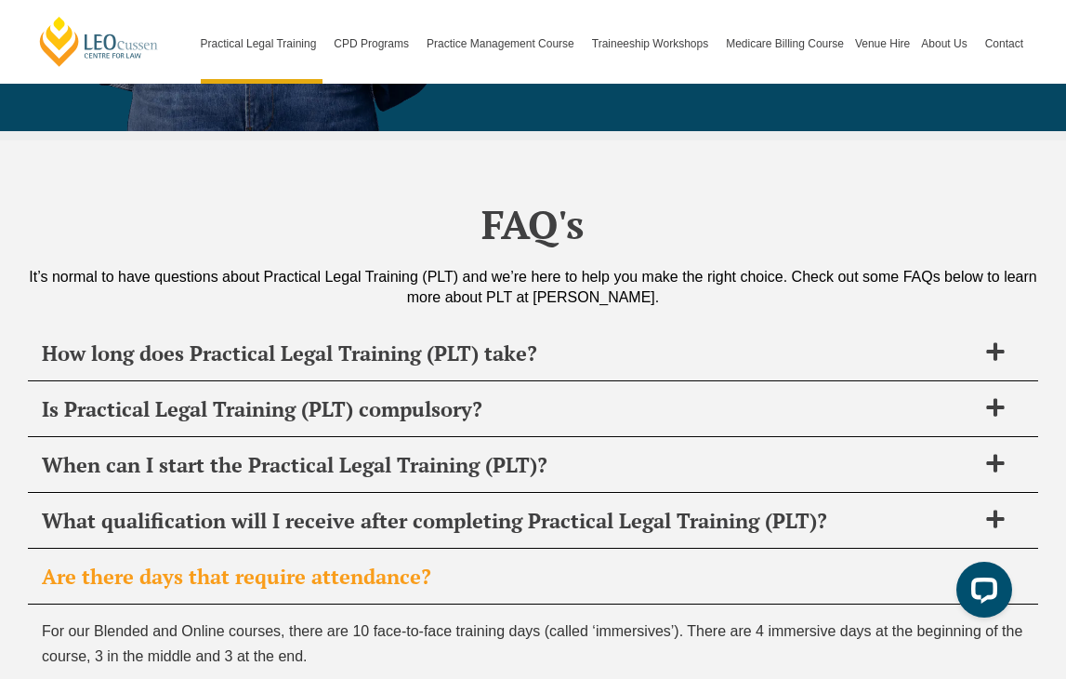
click at [348, 563] on h2 "Are there days that require attendance?" at bounding box center [509, 576] width 934 height 26
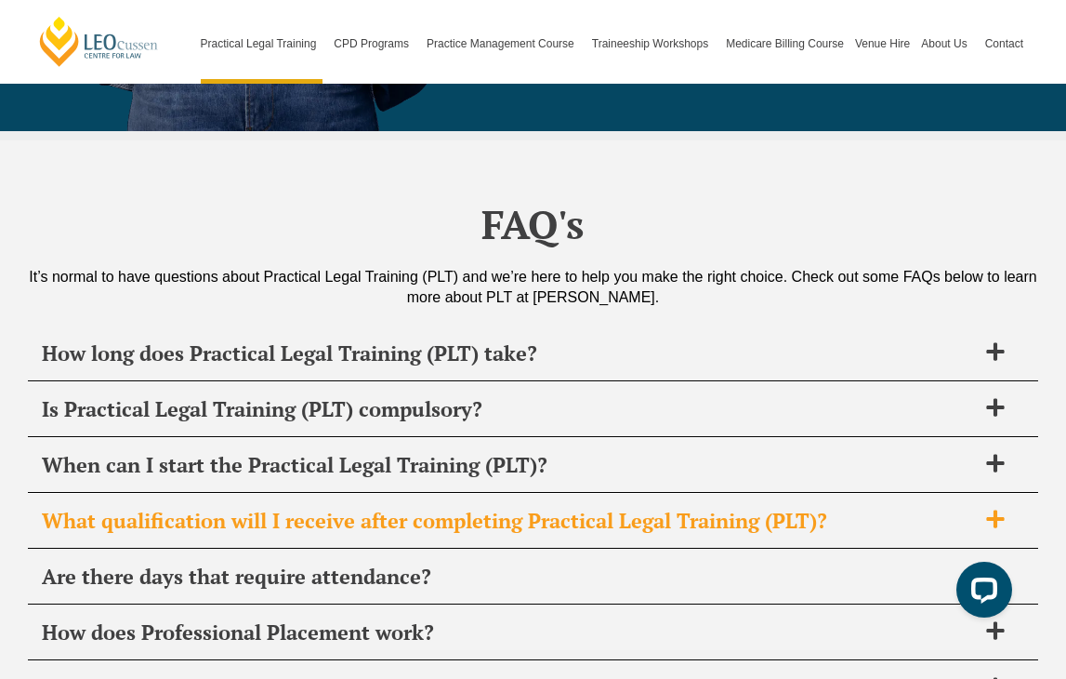
click at [363, 508] on h2 "What qualification will I receive after completing Practical Legal Training (PL…" at bounding box center [509, 521] width 934 height 26
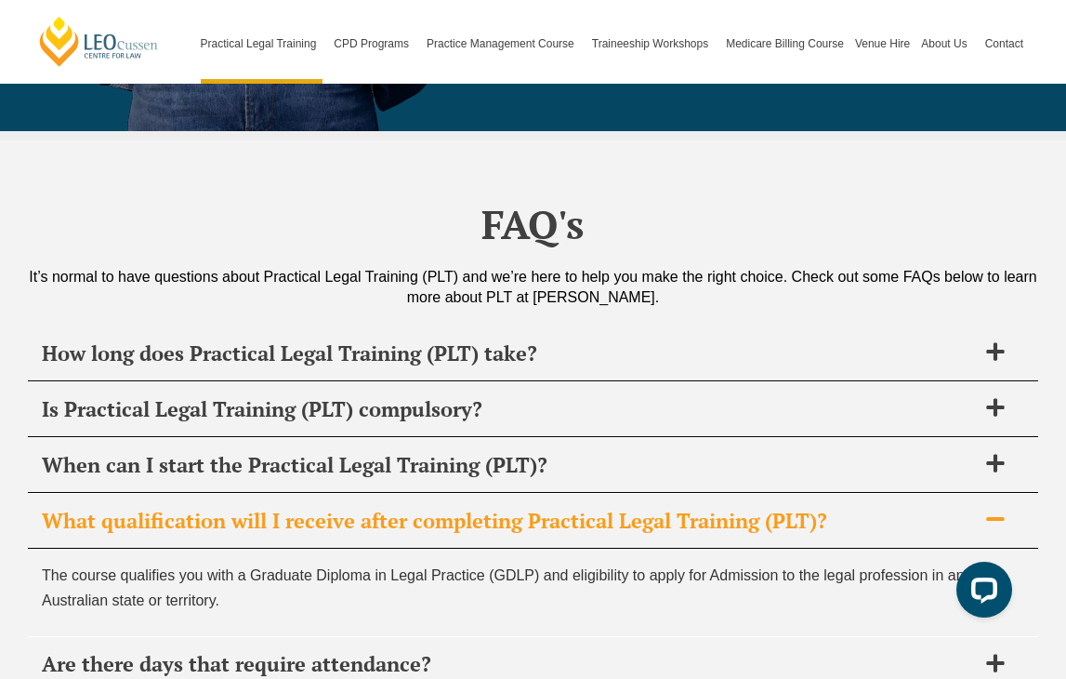
click at [363, 508] on h2 "What qualification will I receive after completing Practical Legal Training (PL…" at bounding box center [509, 521] width 934 height 26
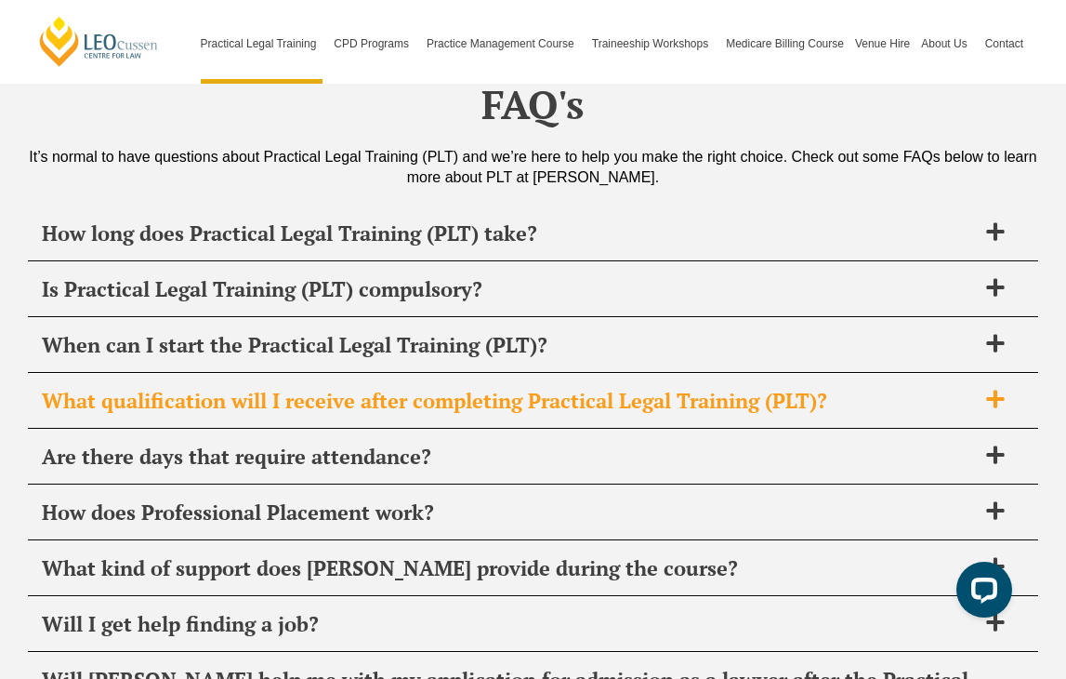
scroll to position [9078, 0]
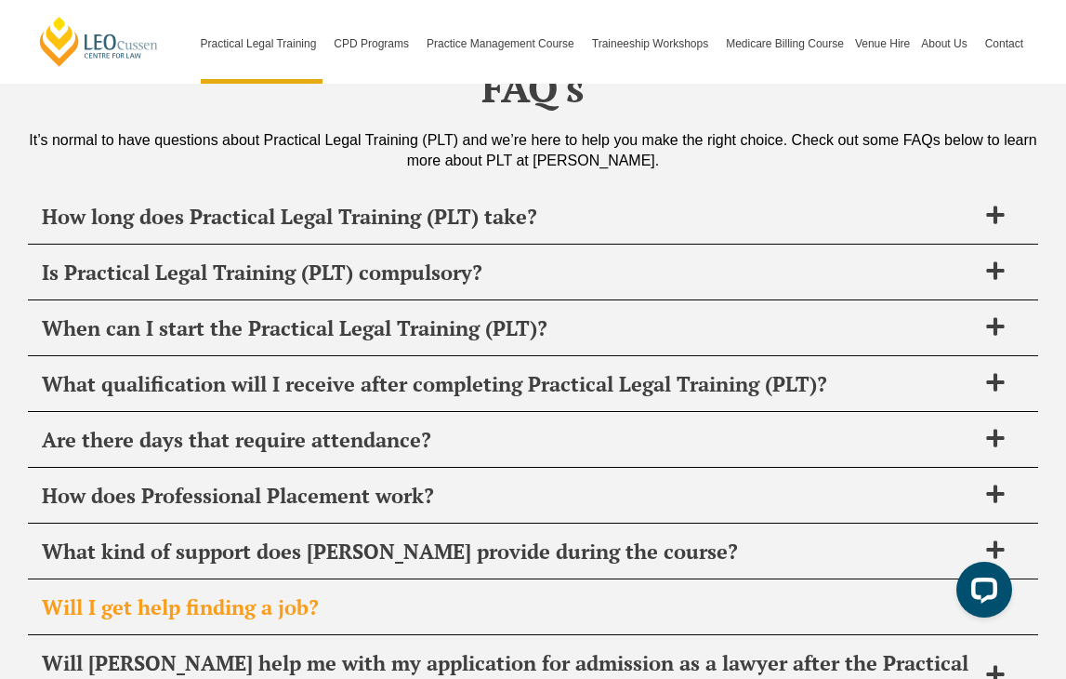
click at [338, 594] on h2 "Will I get help finding a job?" at bounding box center [509, 607] width 934 height 26
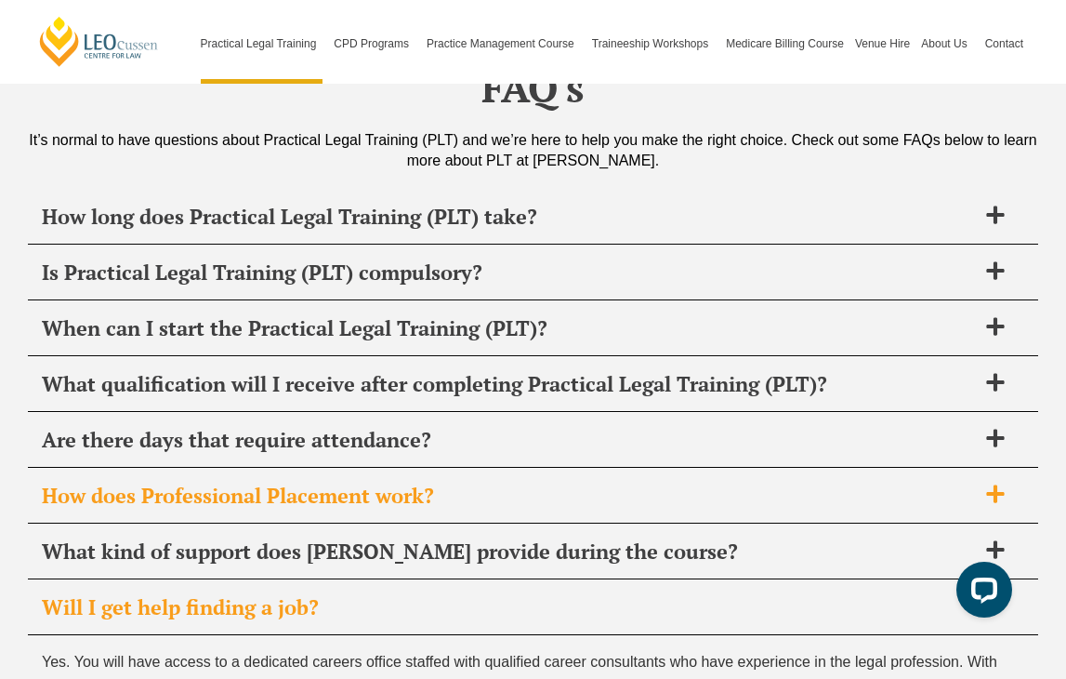
click at [353, 483] on h2 "How does Professional Placement work?" at bounding box center [509, 496] width 934 height 26
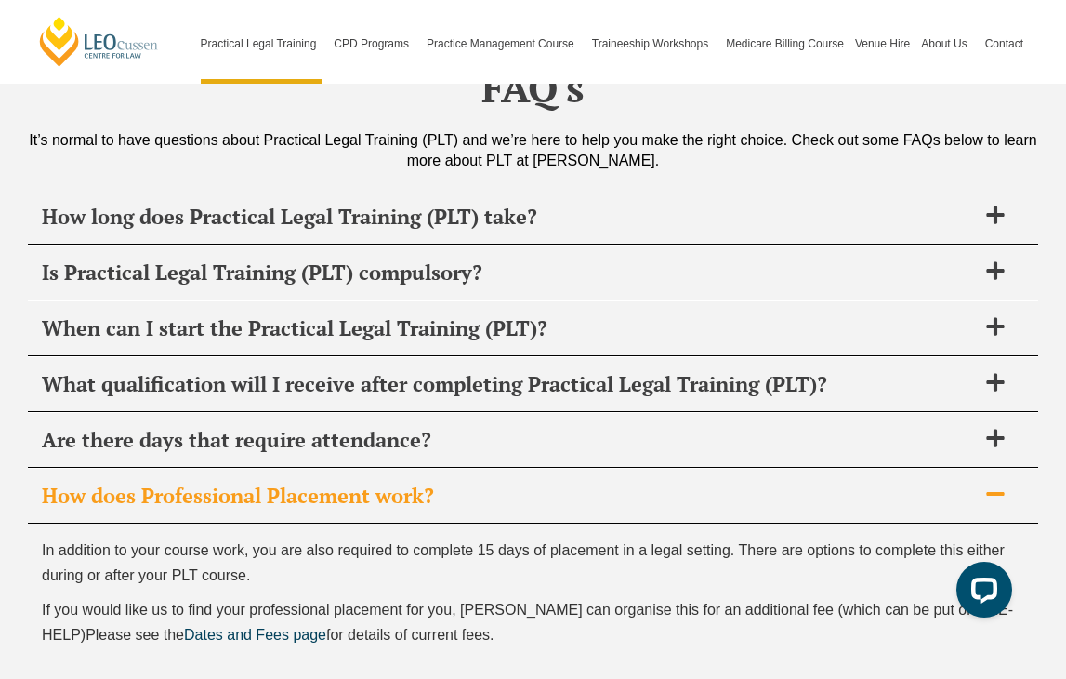
click at [353, 483] on h2 "How does Professional Placement work?" at bounding box center [509, 496] width 934 height 26
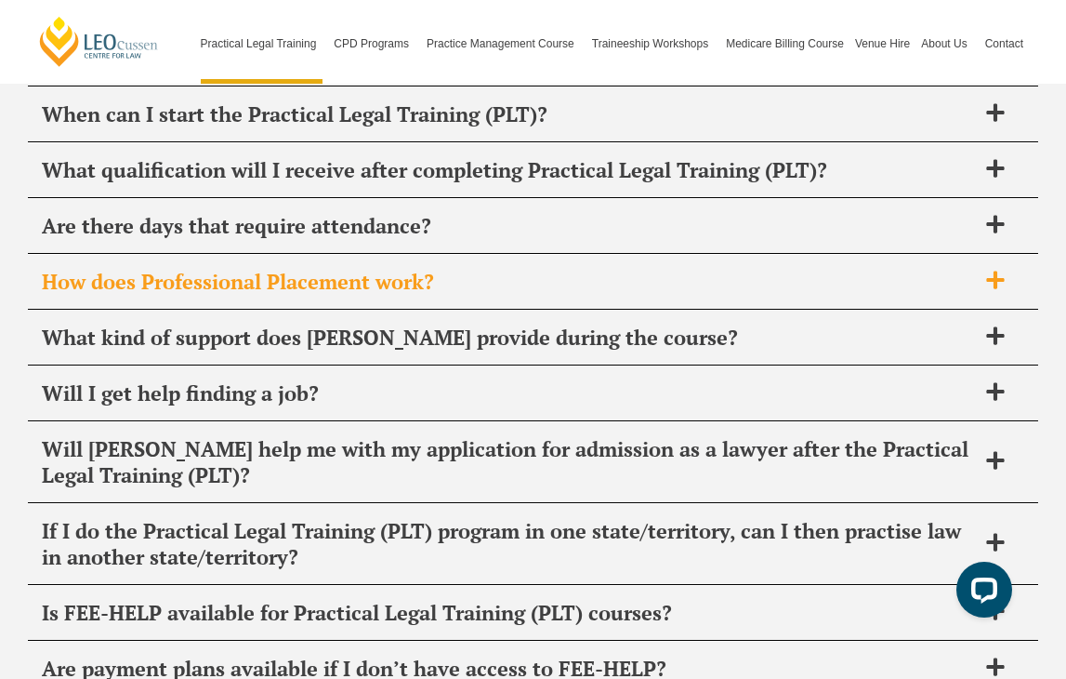
scroll to position [9297, 0]
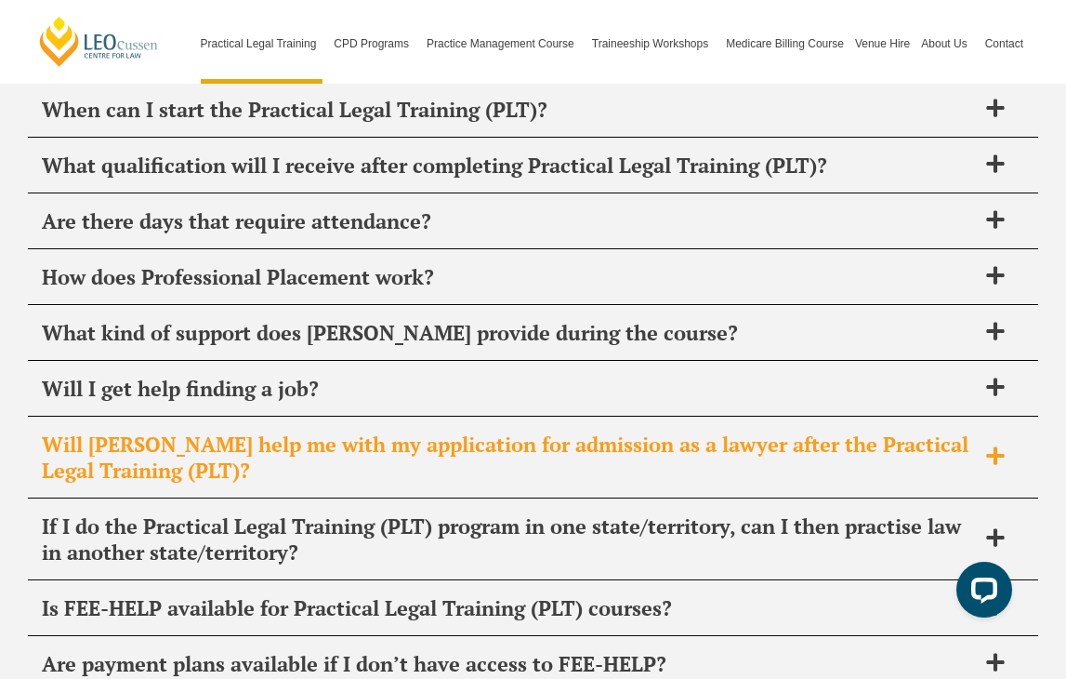
click at [351, 431] on h2 "Will Leo Cussen help me with my application for admission as a lawyer after the…" at bounding box center [509, 457] width 934 height 52
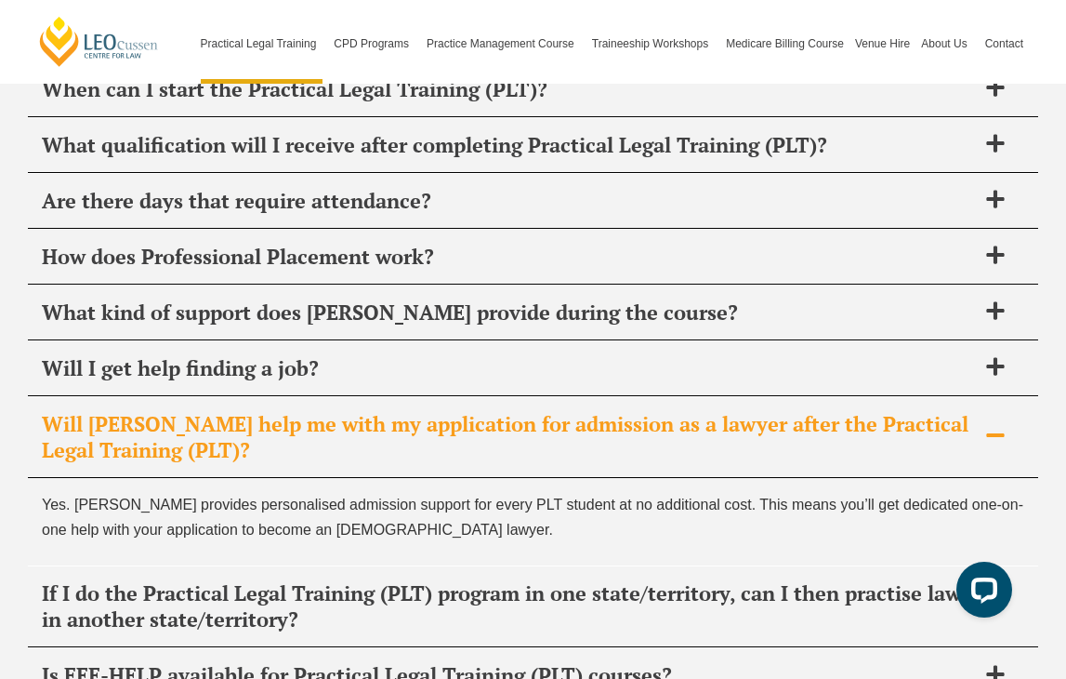
scroll to position [9323, 0]
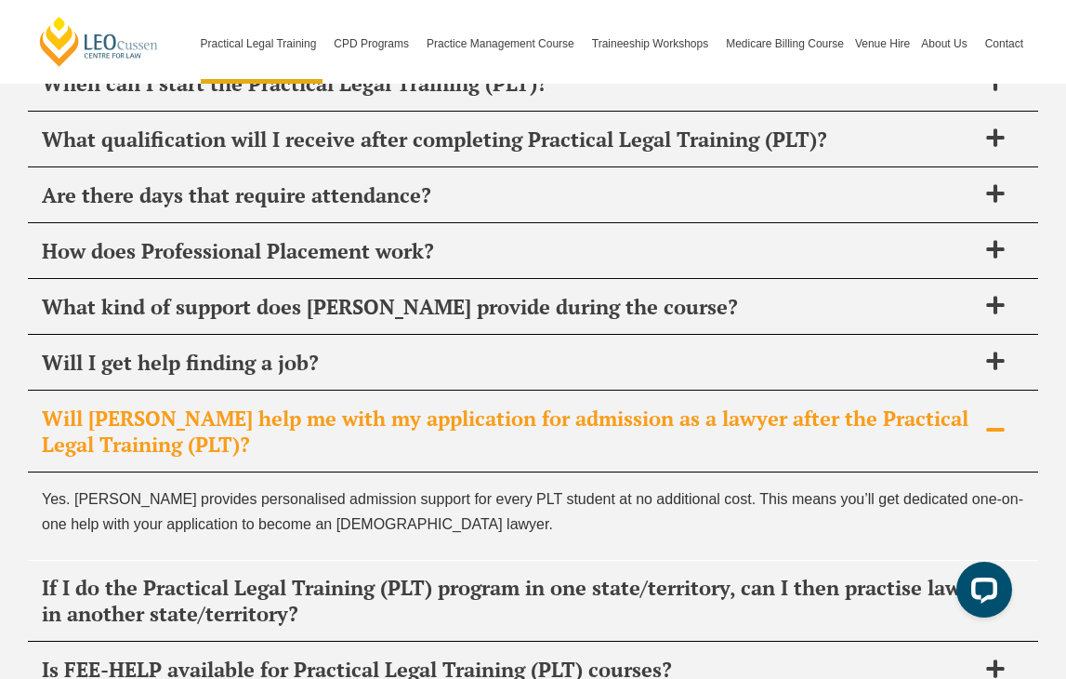
click at [349, 405] on h2 "Will Leo Cussen help me with my application for admission as a lawyer after the…" at bounding box center [509, 431] width 934 height 52
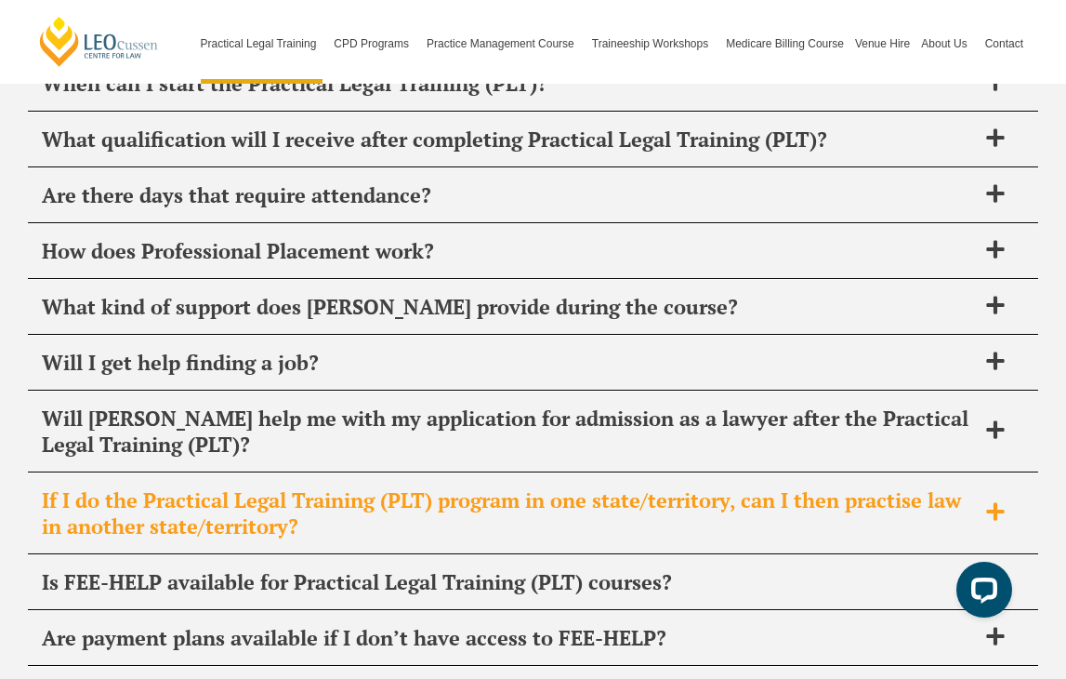
click at [360, 487] on h2 "If I do the Practical Legal Training (PLT) program in one state/territory, can …" at bounding box center [509, 513] width 934 height 52
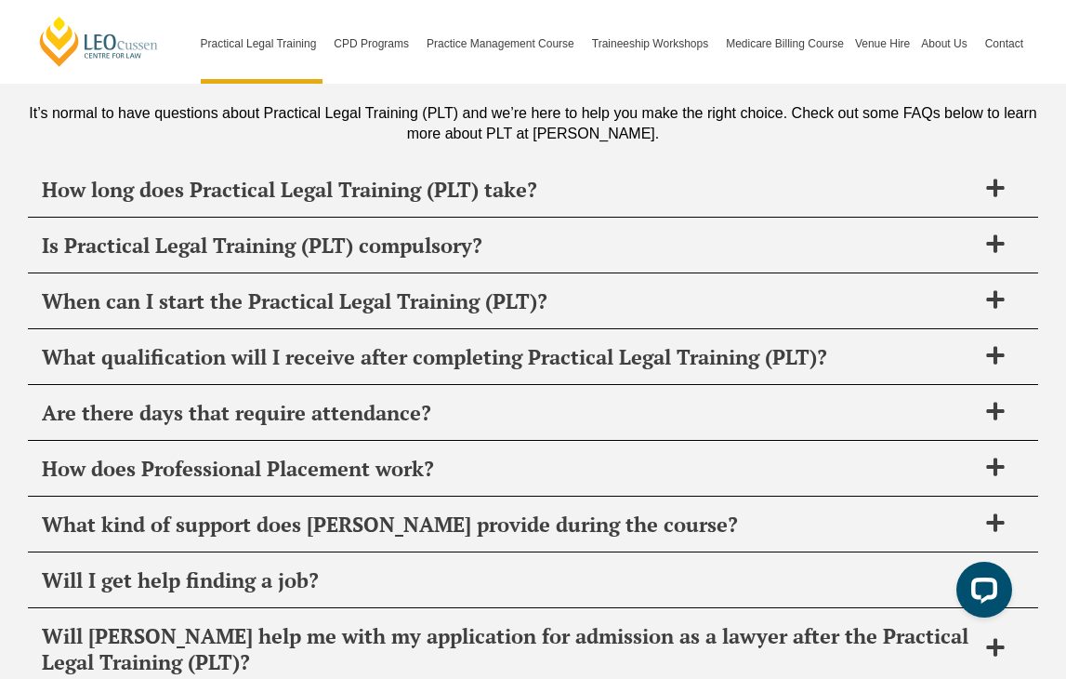
scroll to position [9126, 0]
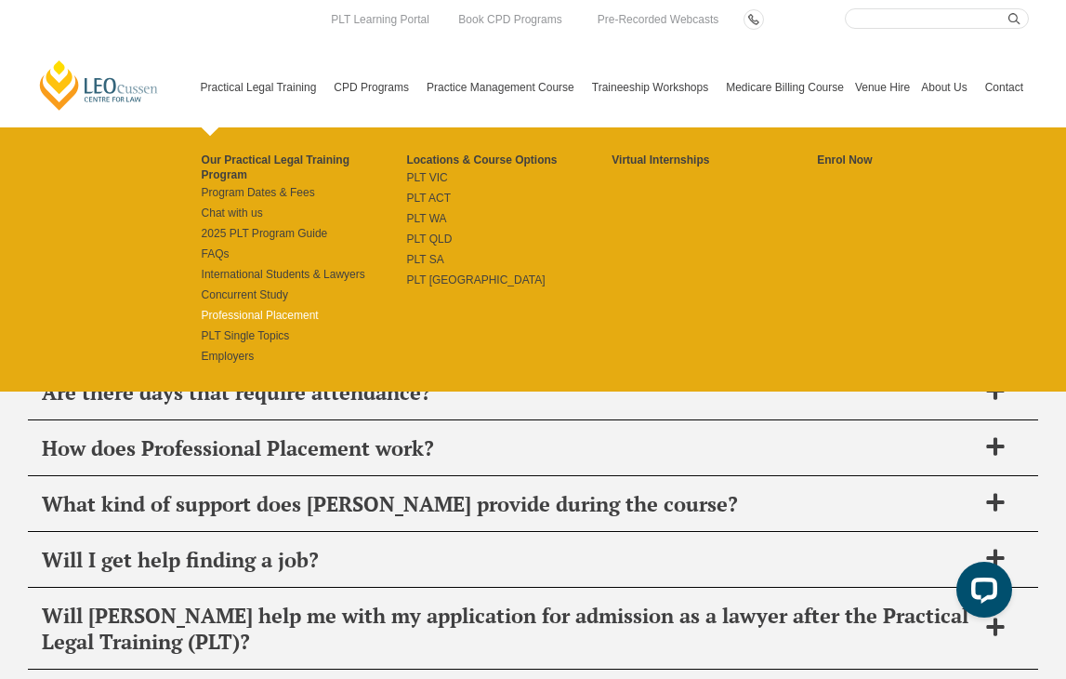
click at [266, 308] on link "Professional Placement" at bounding box center [304, 315] width 205 height 15
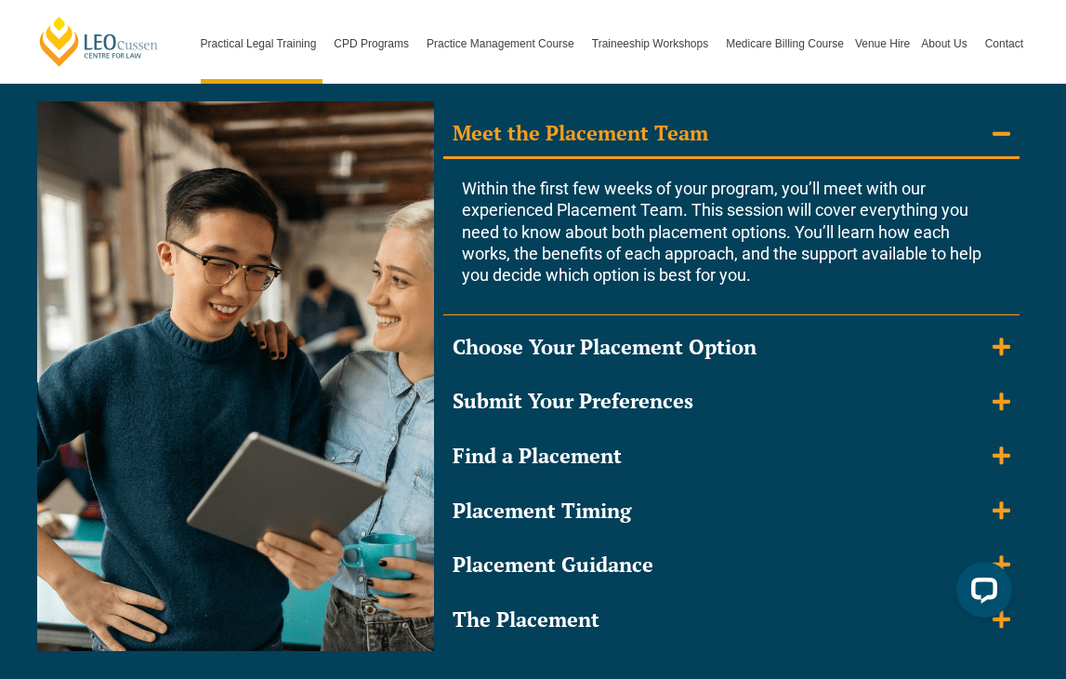
scroll to position [1727, 0]
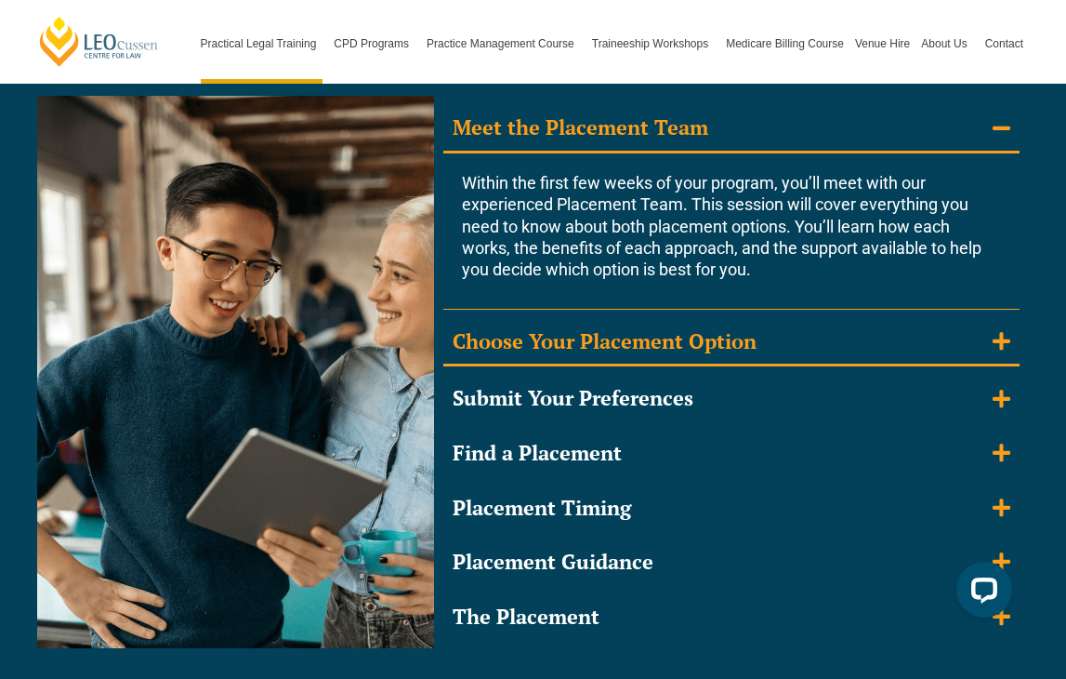
click at [496, 336] on div "Choose Your Placement Option" at bounding box center [605, 341] width 304 height 27
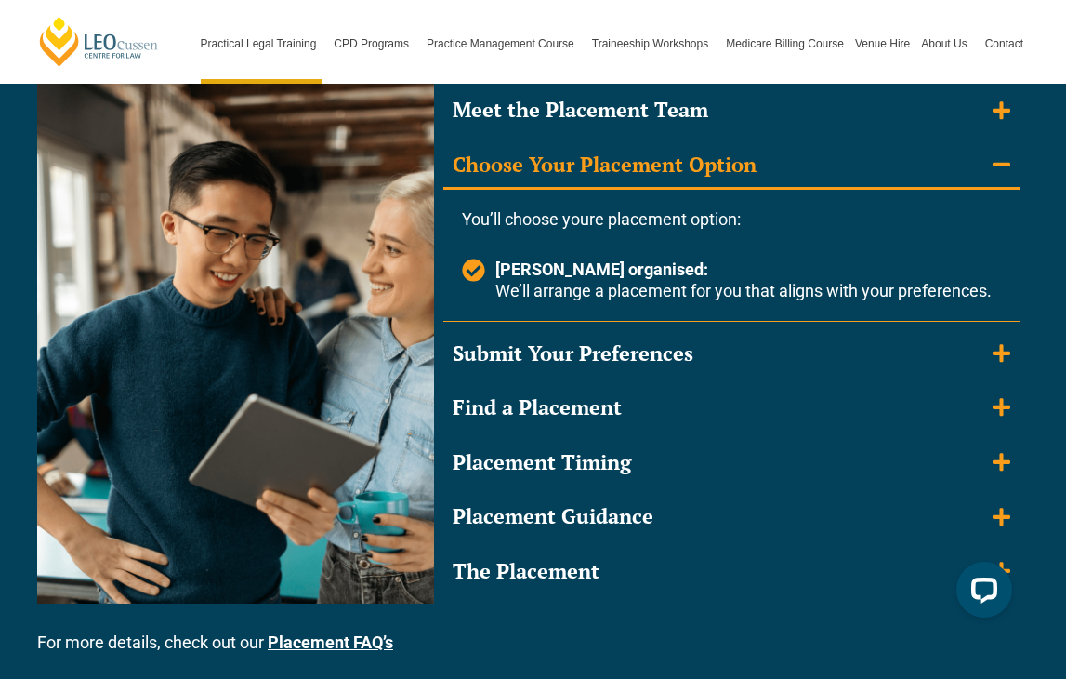
scroll to position [1750, 0]
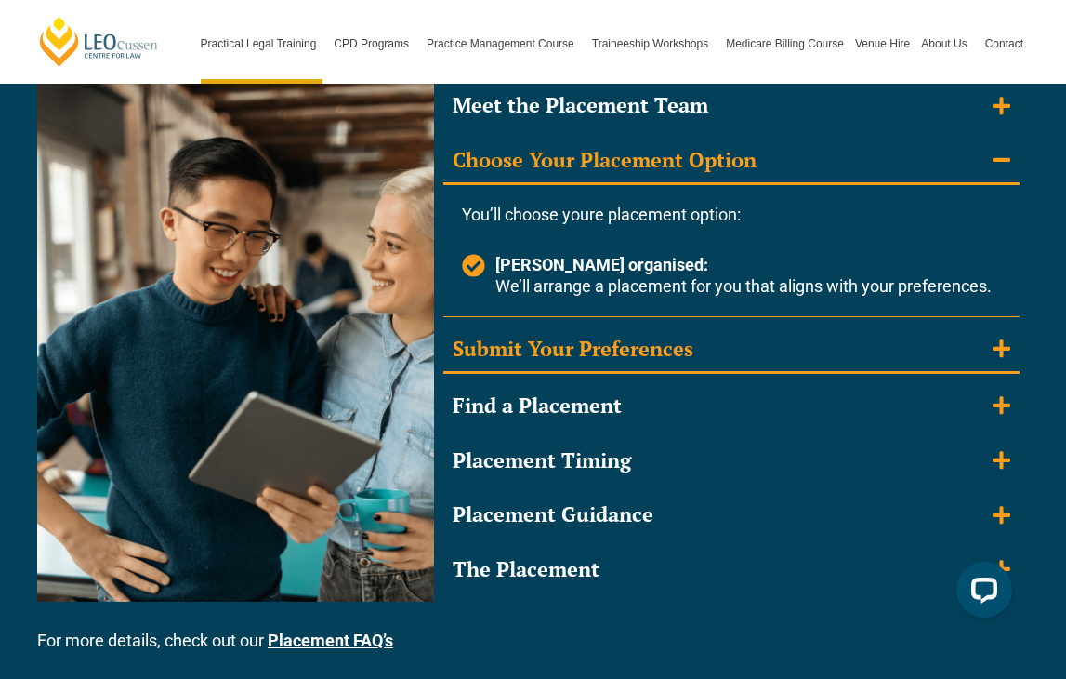
click at [496, 343] on div "Submit Your Preferences" at bounding box center [573, 349] width 241 height 27
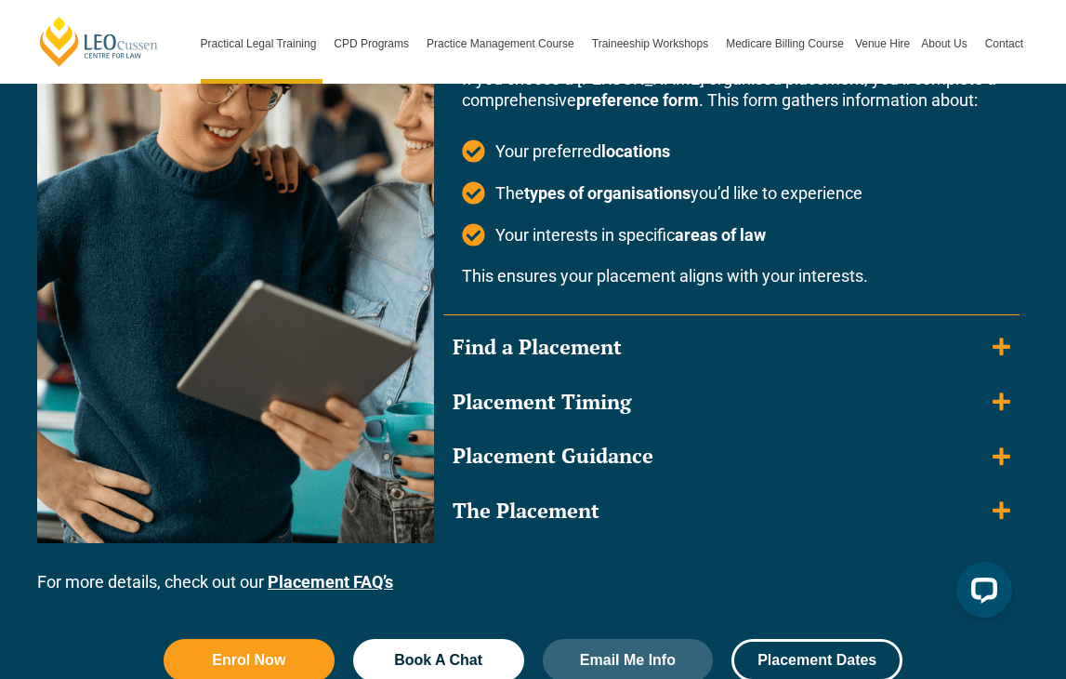
scroll to position [1948, 0]
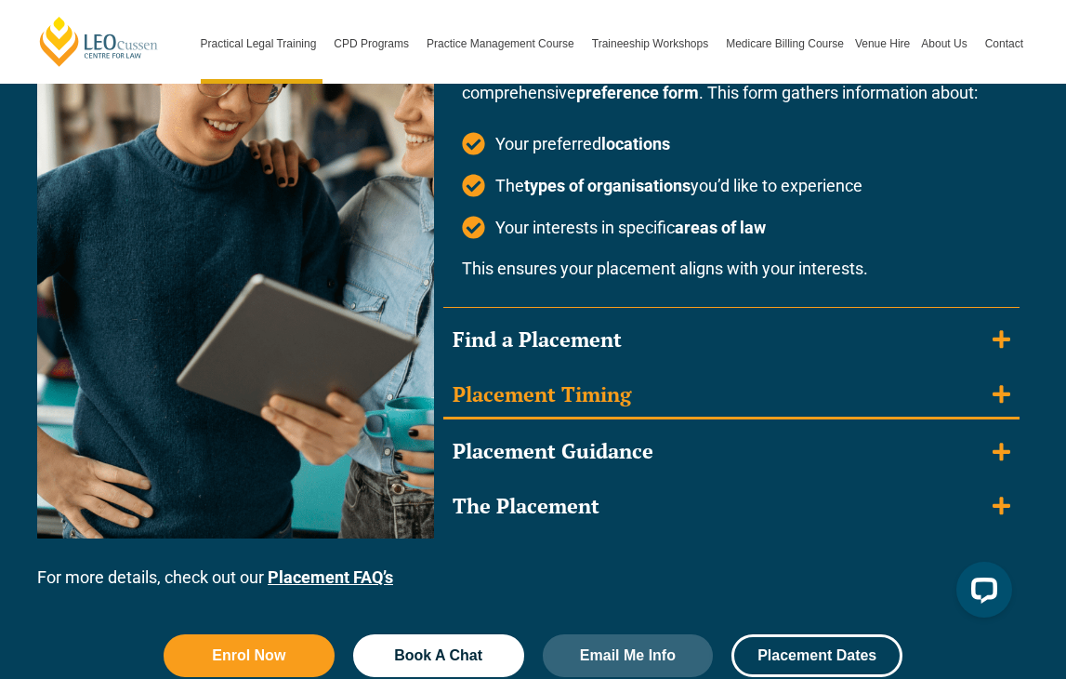
click at [494, 389] on div "Placement Timing" at bounding box center [542, 394] width 179 height 27
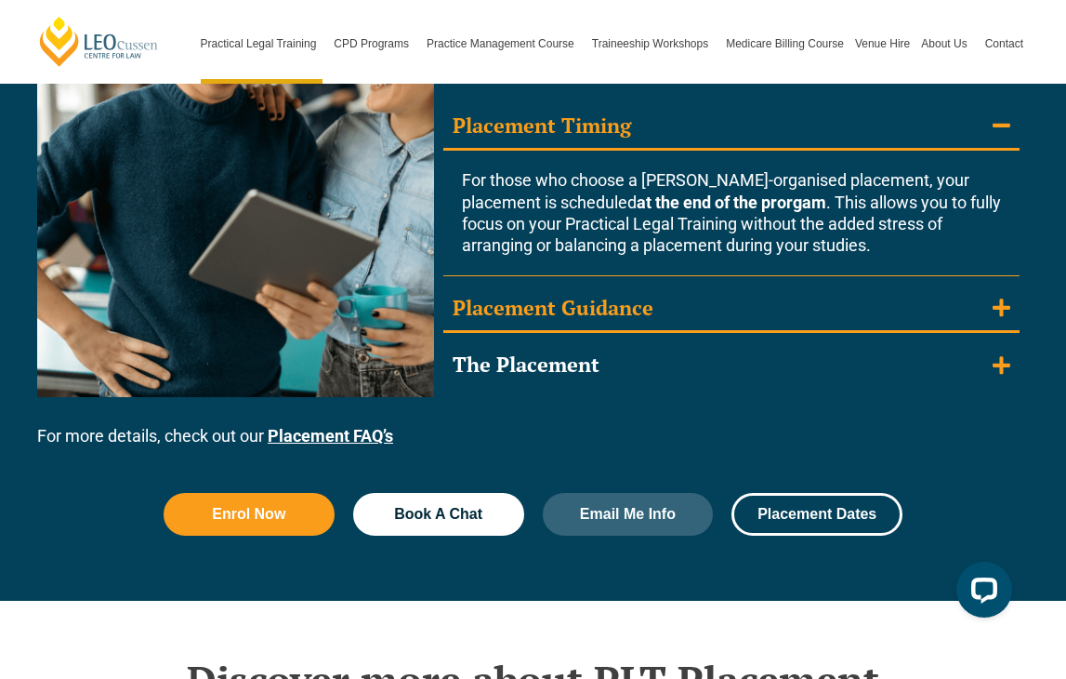
click at [512, 317] on div "Placement Guidance" at bounding box center [553, 308] width 201 height 27
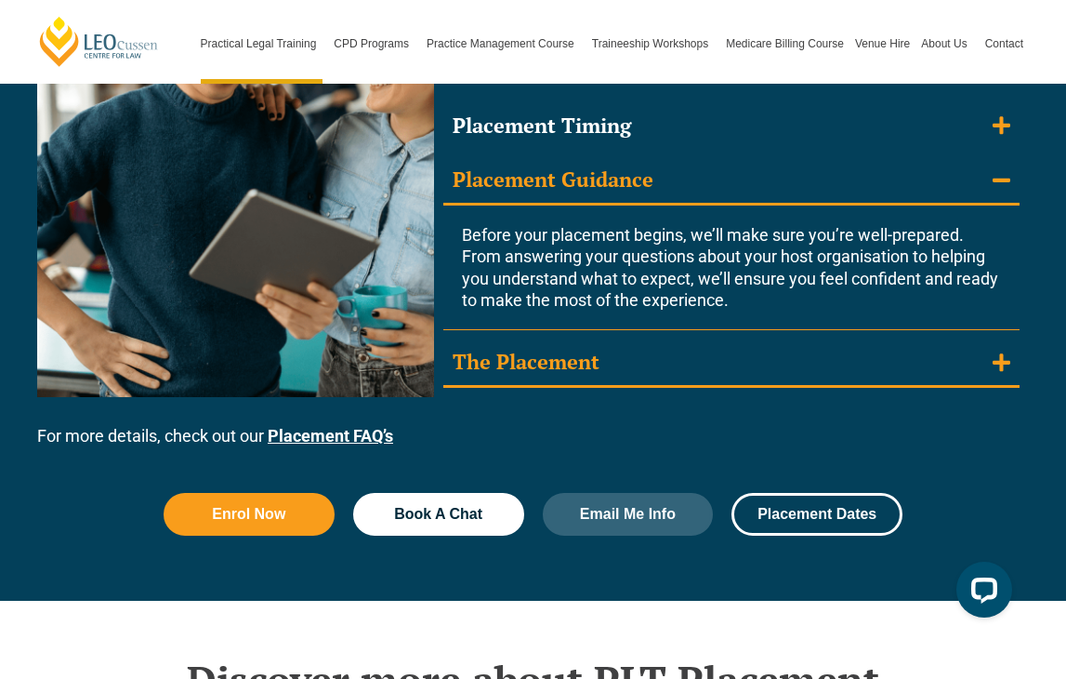
click at [513, 355] on div "The Placement" at bounding box center [526, 362] width 147 height 27
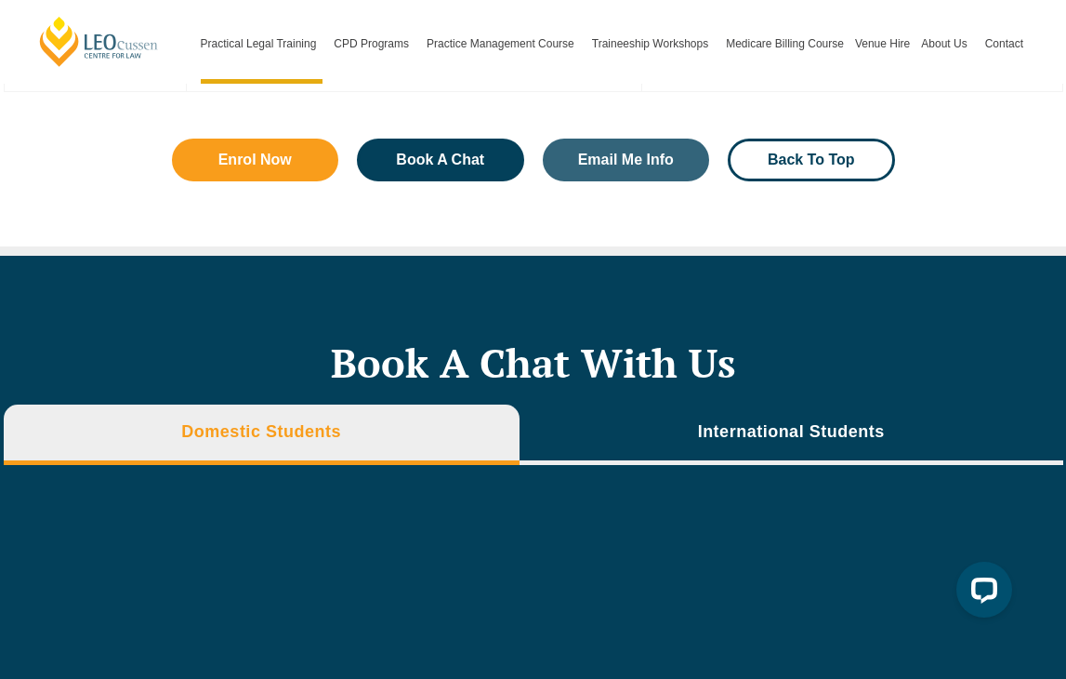
scroll to position [5875, 0]
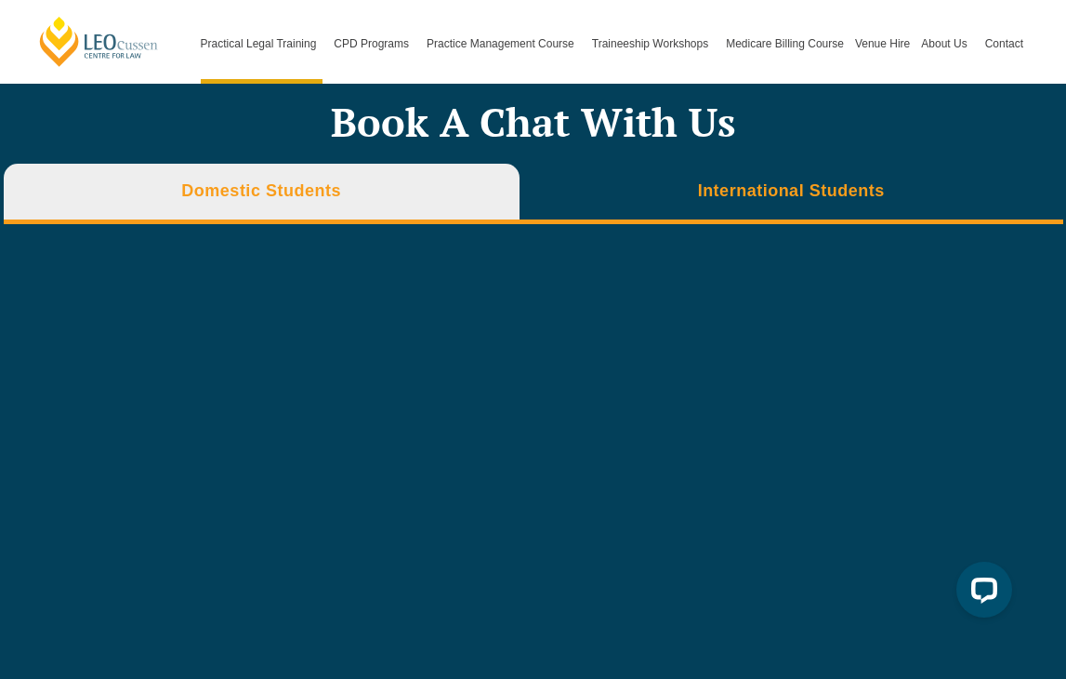
click at [649, 195] on li "International Students" at bounding box center [792, 194] width 544 height 60
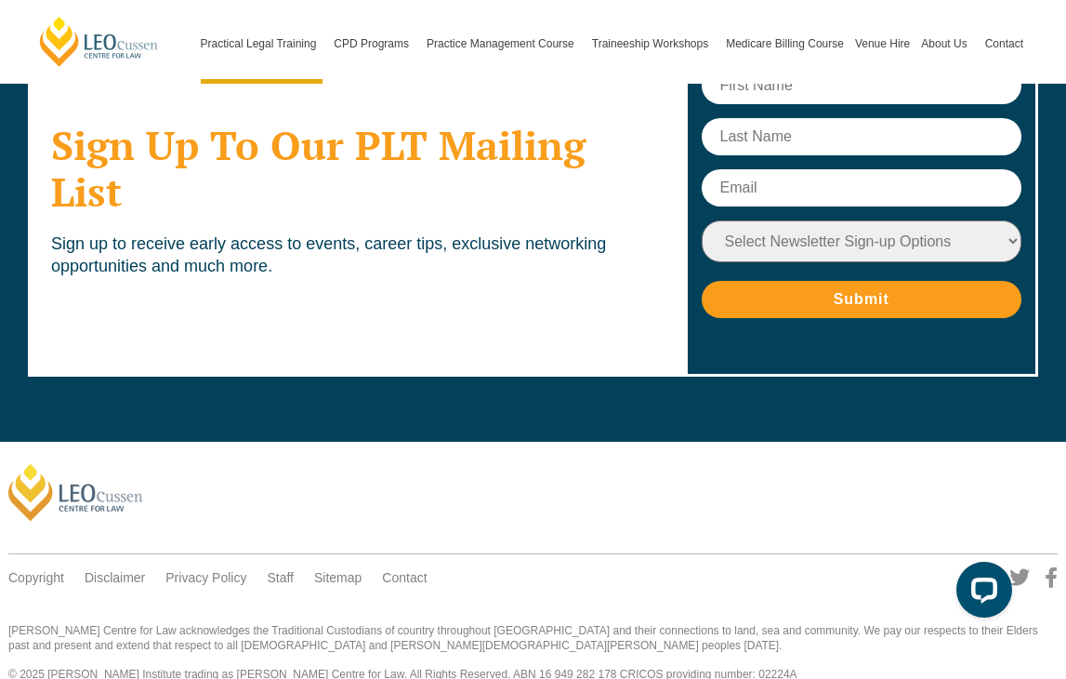
scroll to position [7689, 0]
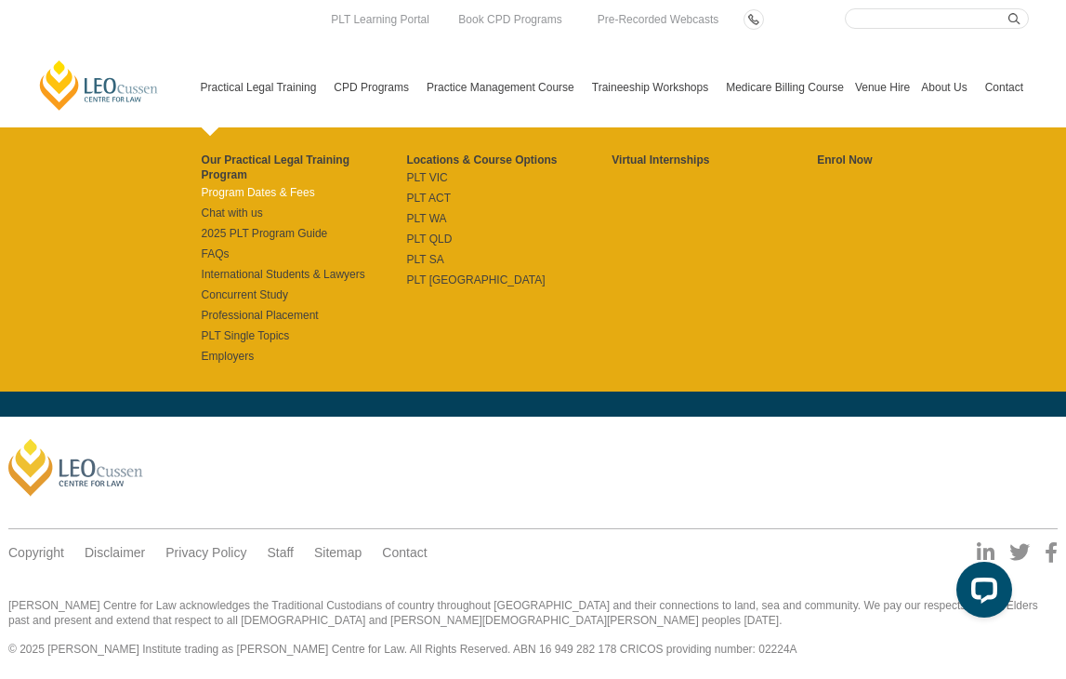
click at [243, 185] on link "Program Dates & Fees" at bounding box center [304, 192] width 205 height 15
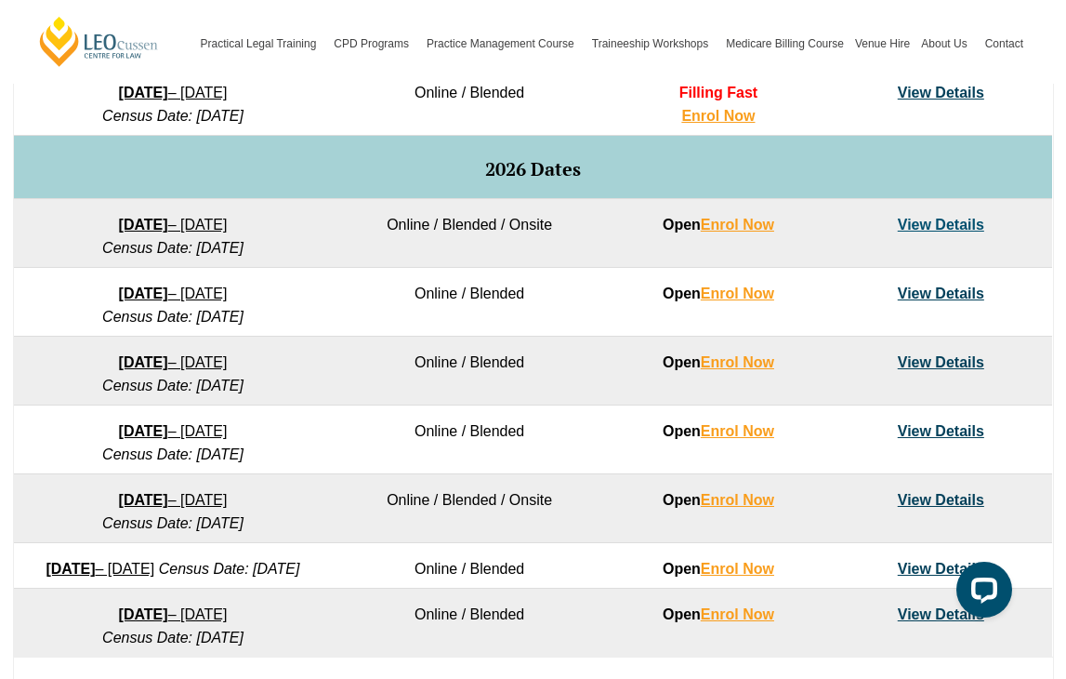
scroll to position [1106, 0]
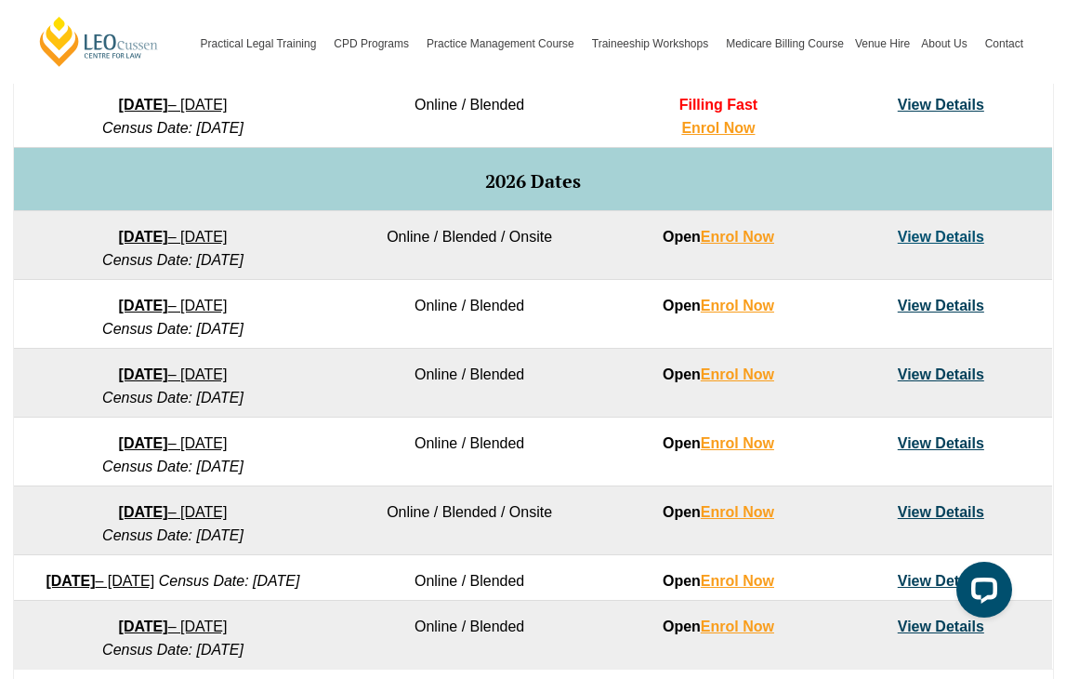
click at [938, 232] on link "View Details" at bounding box center [941, 237] width 86 height 16
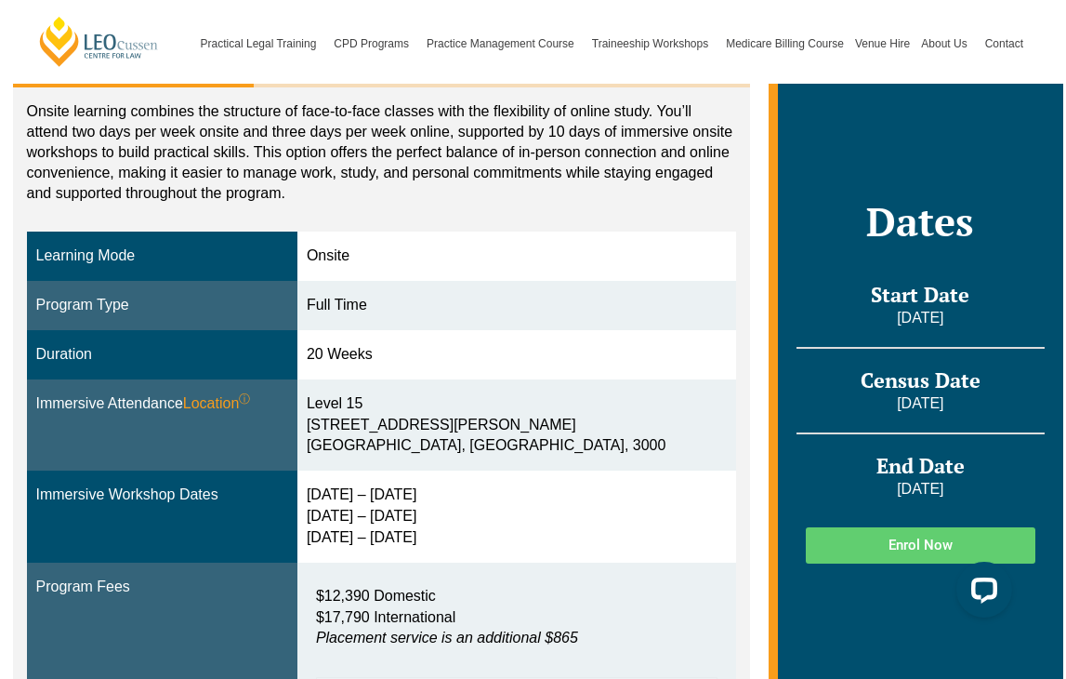
scroll to position [523, 0]
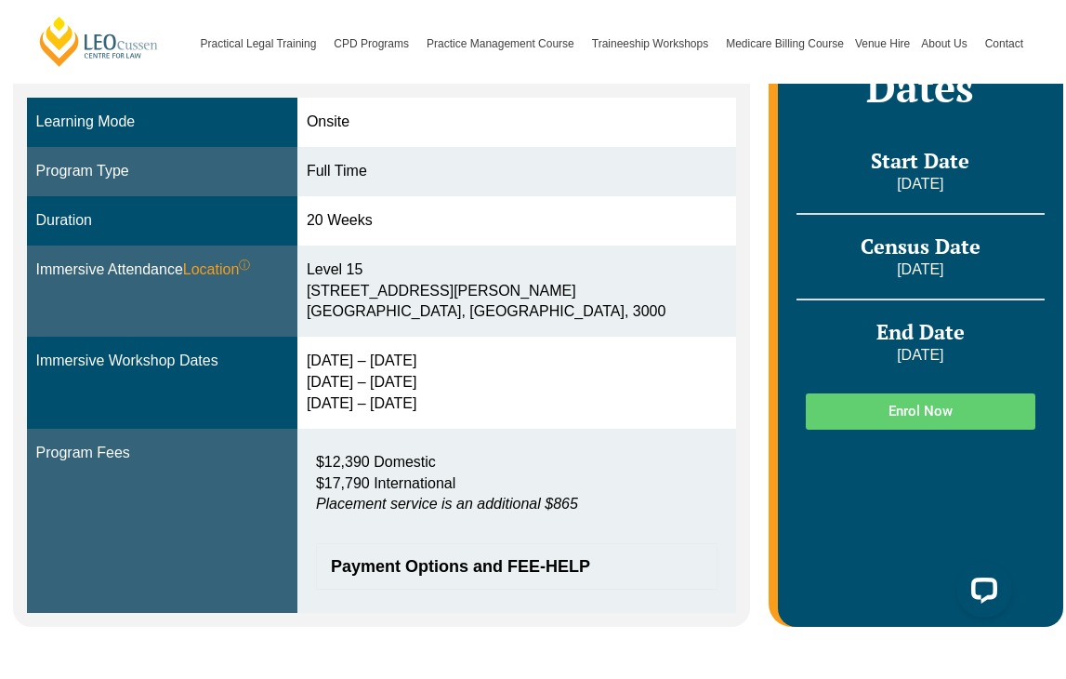
click at [874, 414] on span "Enrol Now" at bounding box center [920, 411] width 184 height 14
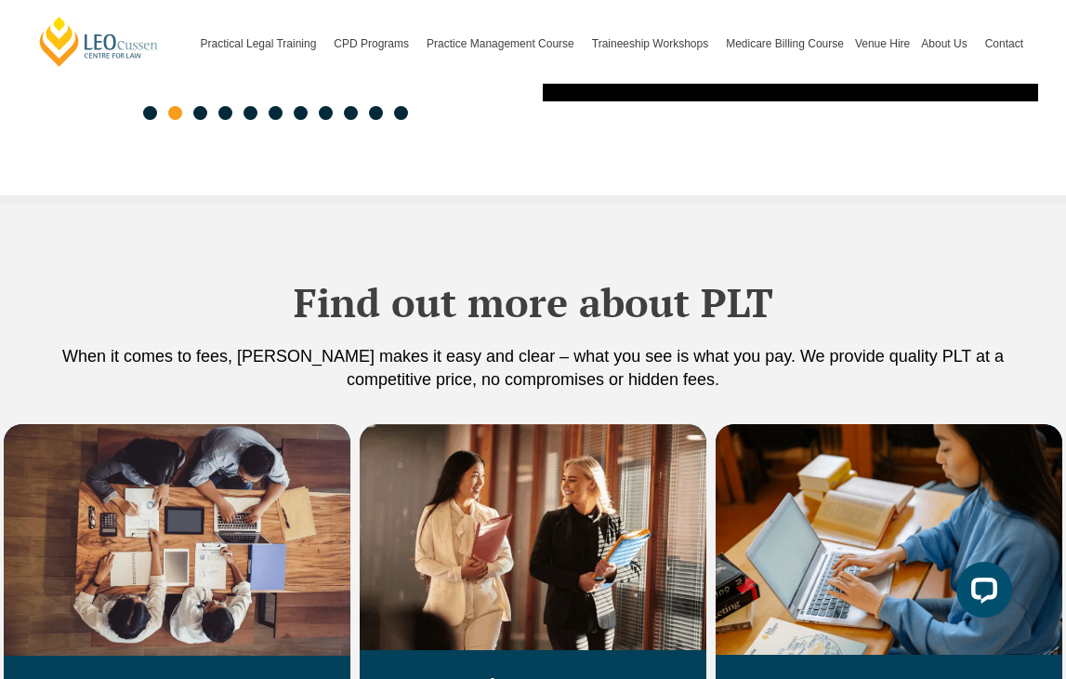
scroll to position [3329, 0]
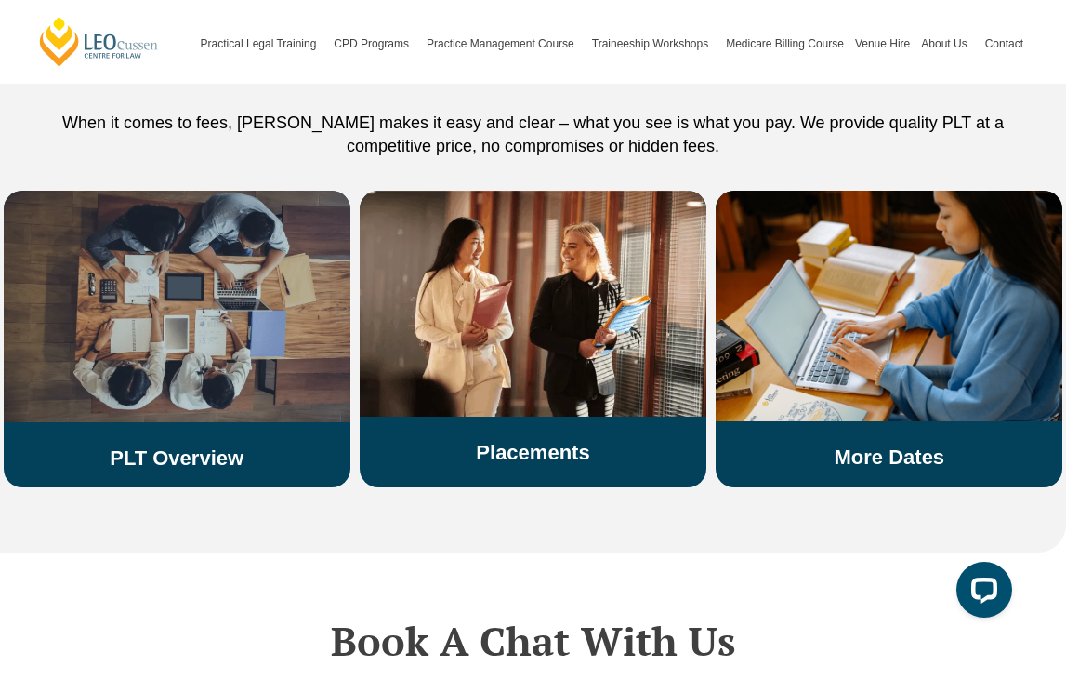
click at [271, 233] on img at bounding box center [177, 307] width 347 height 232
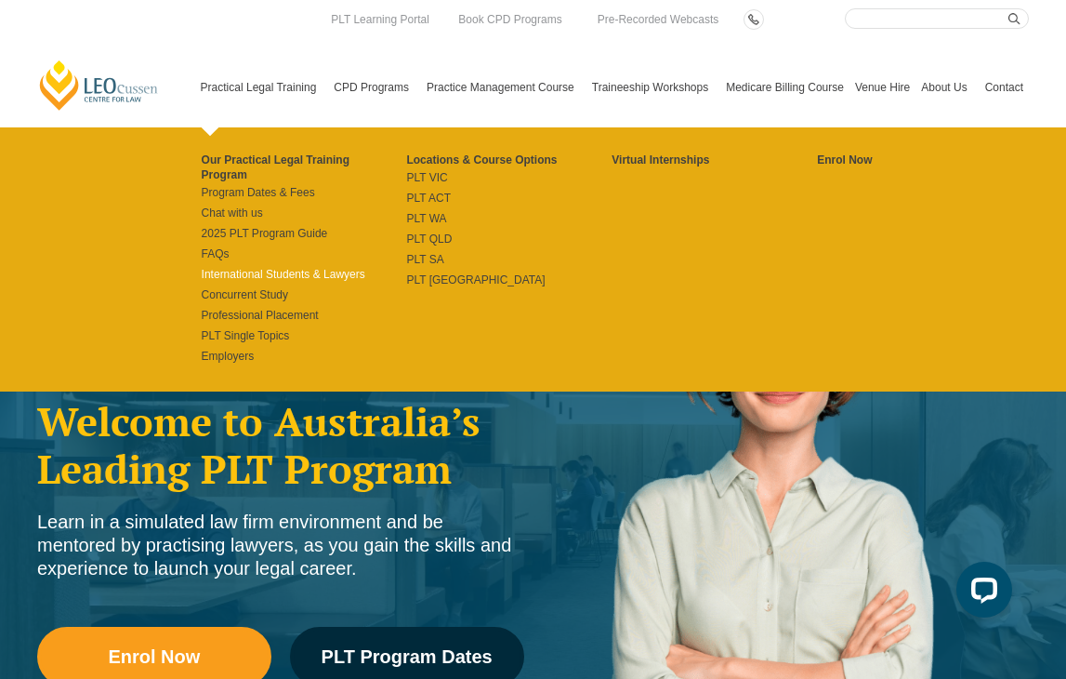
click at [254, 267] on link "International Students & Lawyers" at bounding box center [304, 274] width 205 height 15
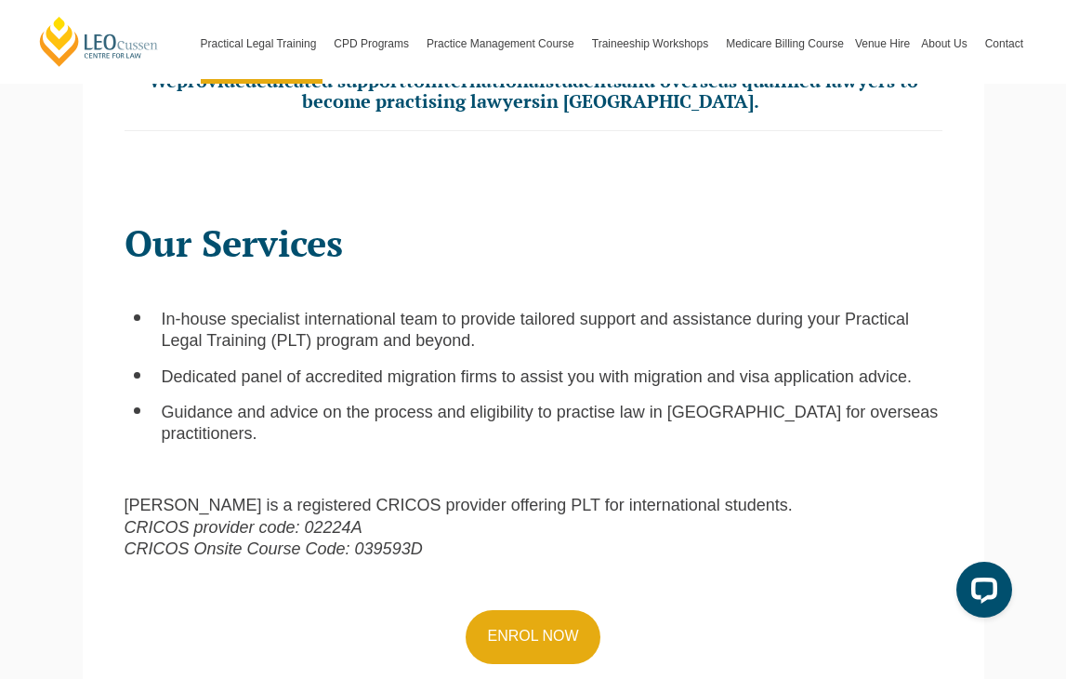
scroll to position [429, 0]
drag, startPoint x: 344, startPoint y: 529, endPoint x: 433, endPoint y: 529, distance: 89.3
click at [433, 529] on p "[PERSON_NAME] is a registered CRICOS provider offering PLT for international st…" at bounding box center [534, 526] width 818 height 65
copy em "039593D"
